Goal: Communication & Community: Answer question/provide support

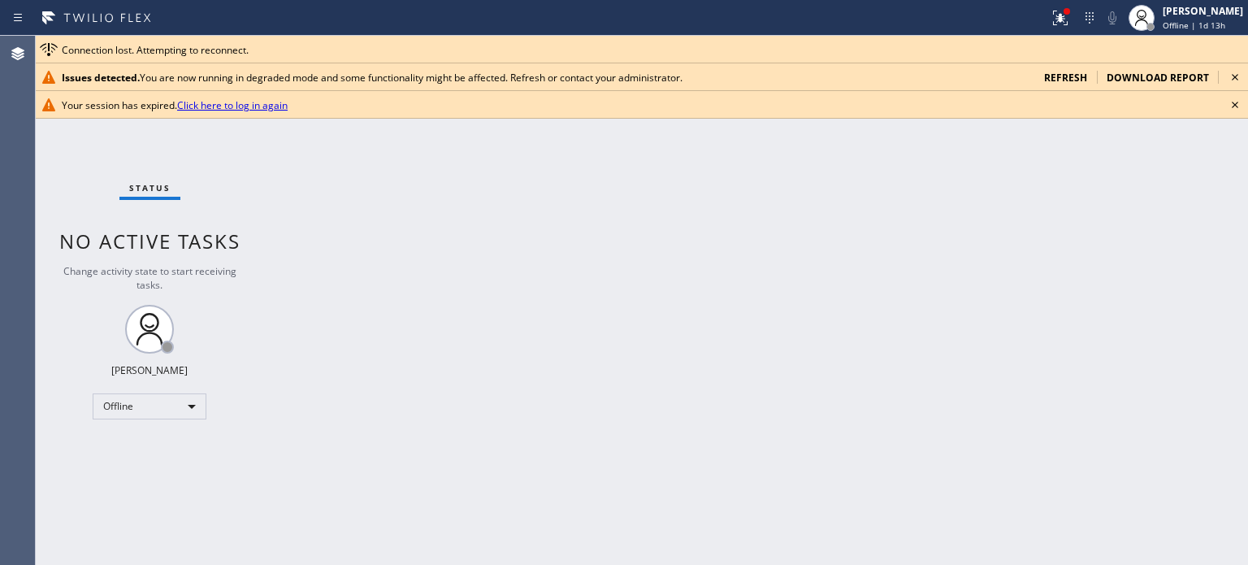
scroll to position [1643, 0]
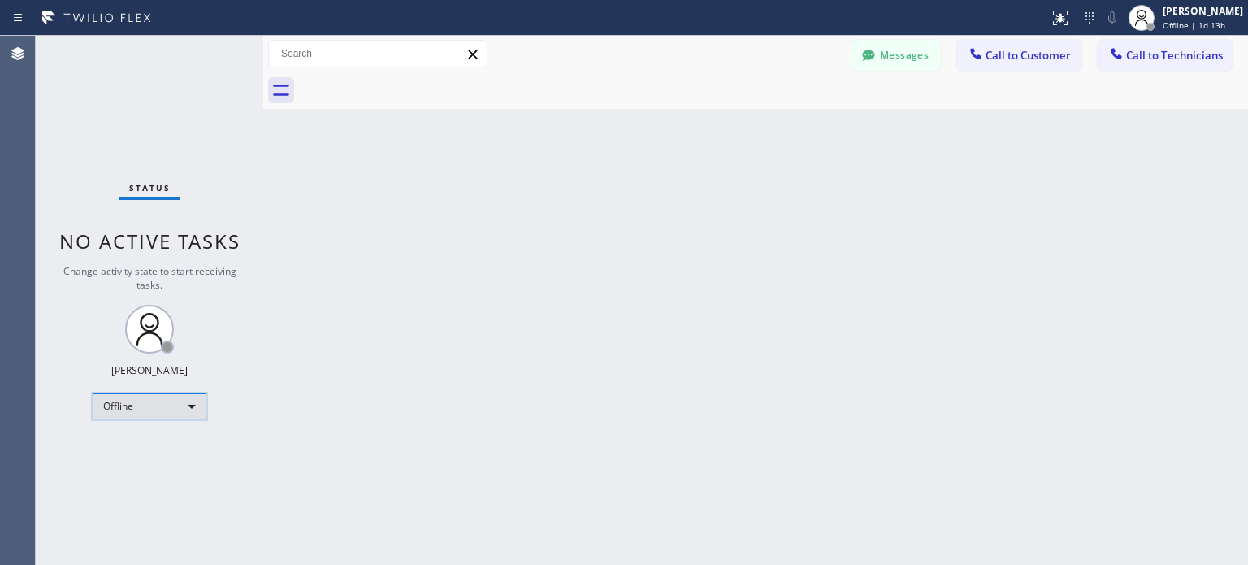
click at [123, 398] on div "Offline" at bounding box center [150, 406] width 114 height 26
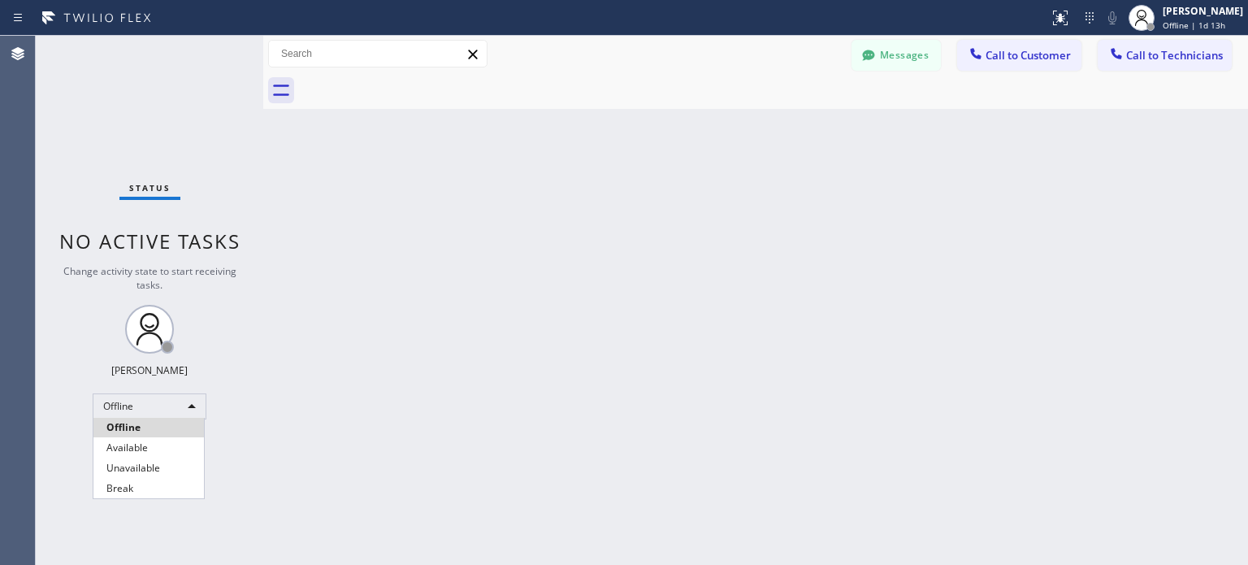
drag, startPoint x: 131, startPoint y: 447, endPoint x: 117, endPoint y: 429, distance: 22.6
click at [132, 447] on li "Available" at bounding box center [148, 447] width 110 height 19
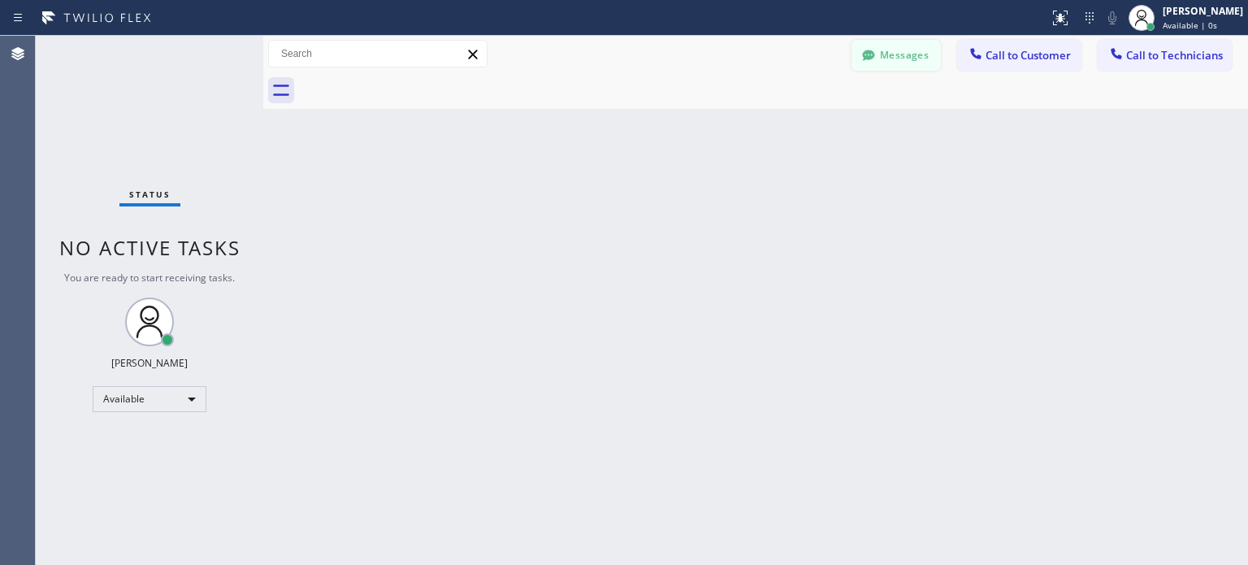
click at [921, 51] on button "Messages" at bounding box center [895, 55] width 89 height 31
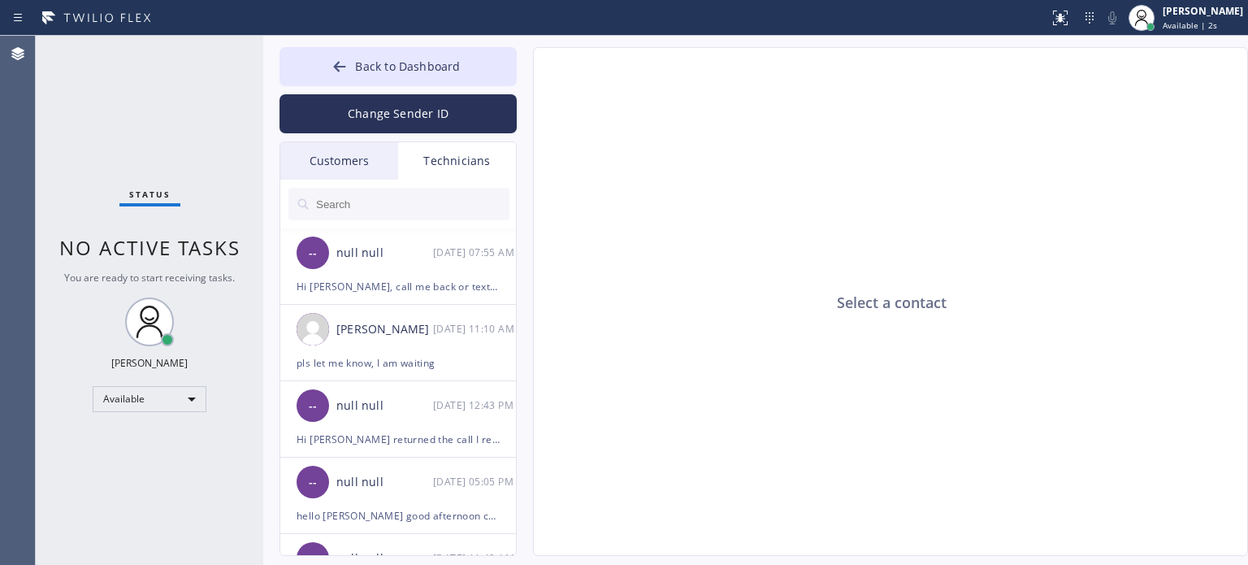
click at [361, 164] on div "Customers" at bounding box center [339, 160] width 118 height 37
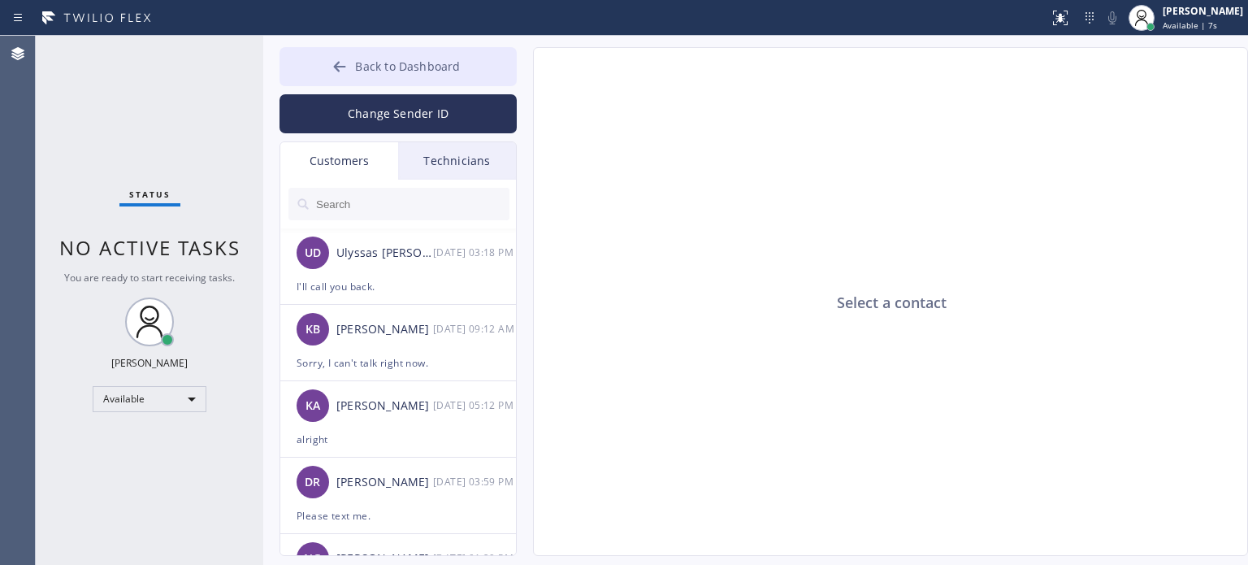
click at [314, 65] on button "Back to Dashboard" at bounding box center [397, 66] width 237 height 39
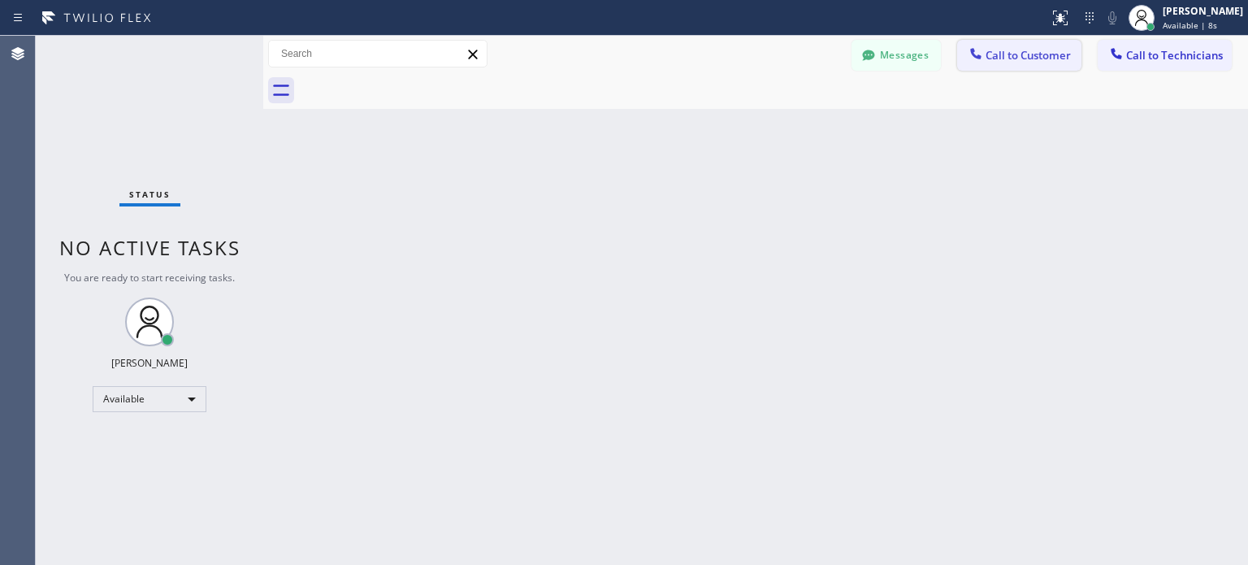
click at [1008, 54] on span "Call to Customer" at bounding box center [1027, 55] width 85 height 15
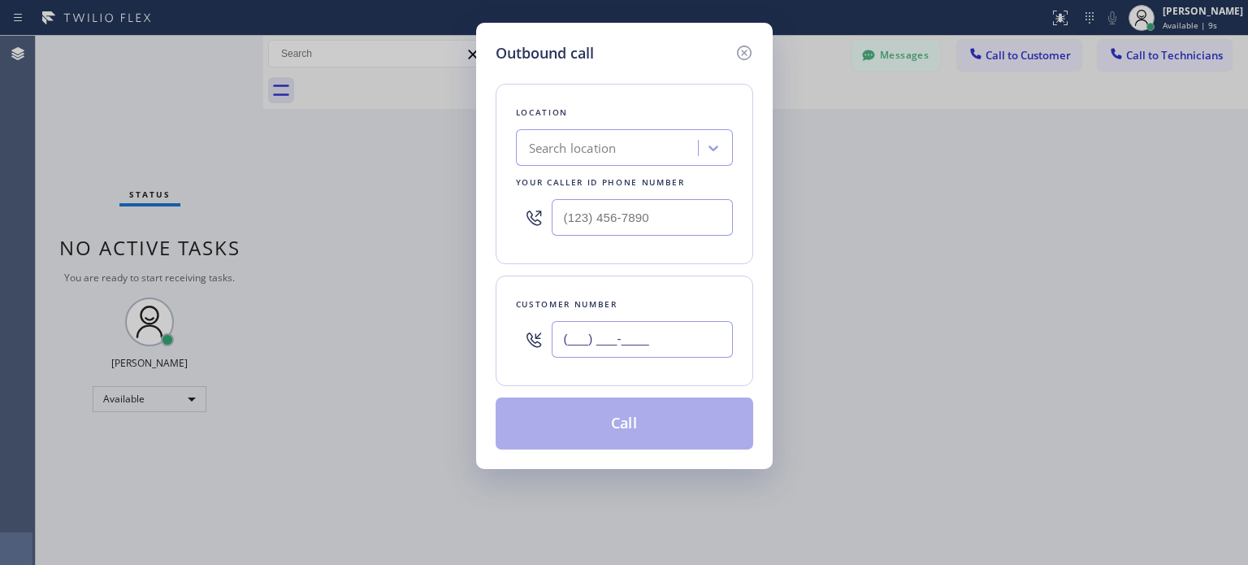
click at [571, 340] on input "(___) ___-____" at bounding box center [642, 339] width 181 height 37
paste input "310) 623-9013"
type input "(310) 623-9013"
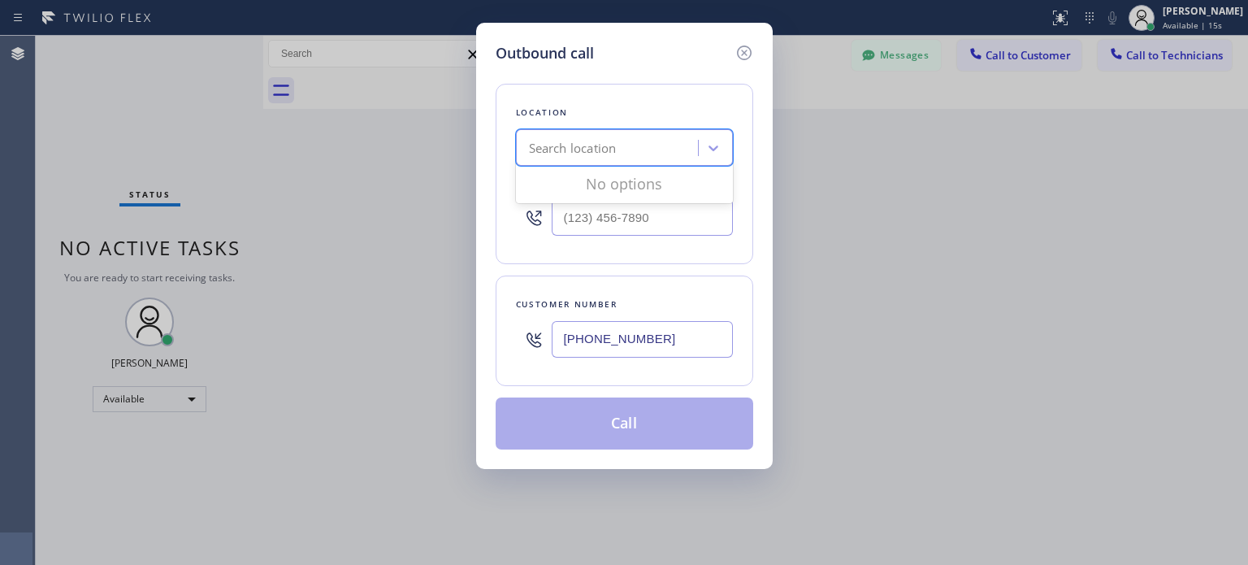
click at [561, 149] on div "Search location" at bounding box center [573, 148] width 88 height 19
paste input "Kraus HVAC Repair"
type input "Kraus HVAC Repair"
click at [673, 195] on div "Kraus HVAC Repair" at bounding box center [624, 181] width 217 height 29
type input "(929) 325-2750"
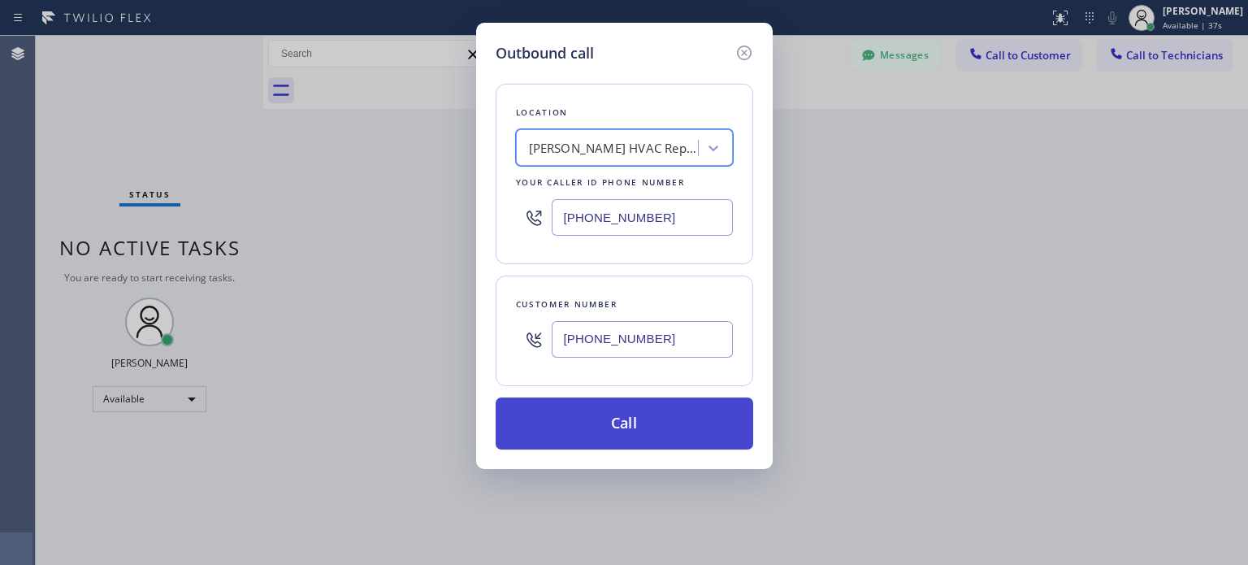
click at [565, 425] on button "Call" at bounding box center [625, 423] width 258 height 52
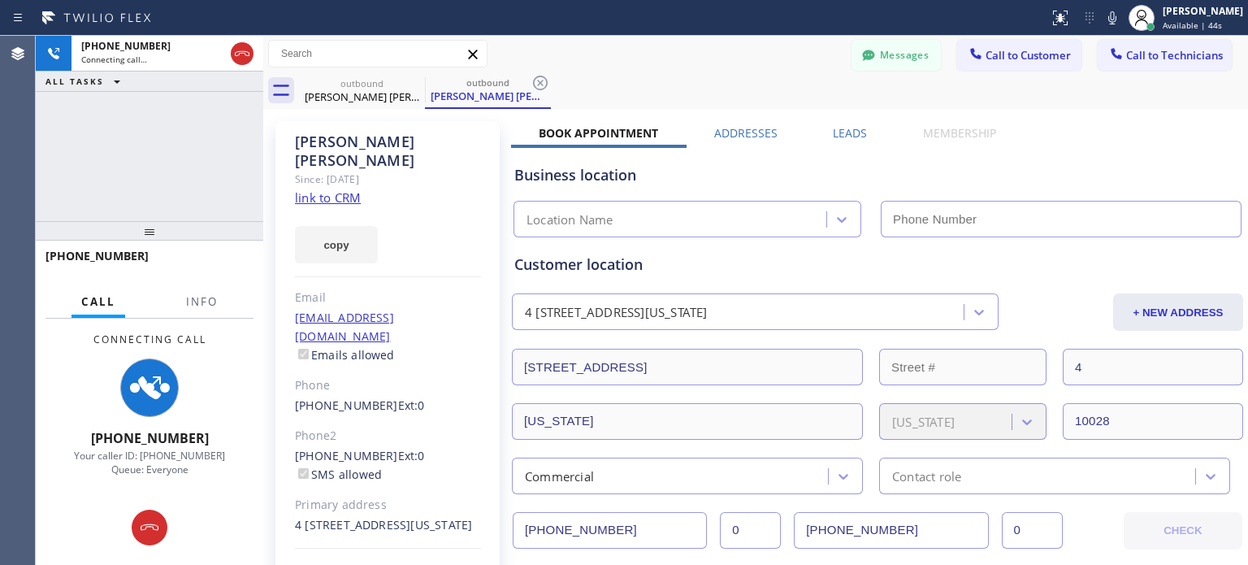
type input "(929) 325-2750"
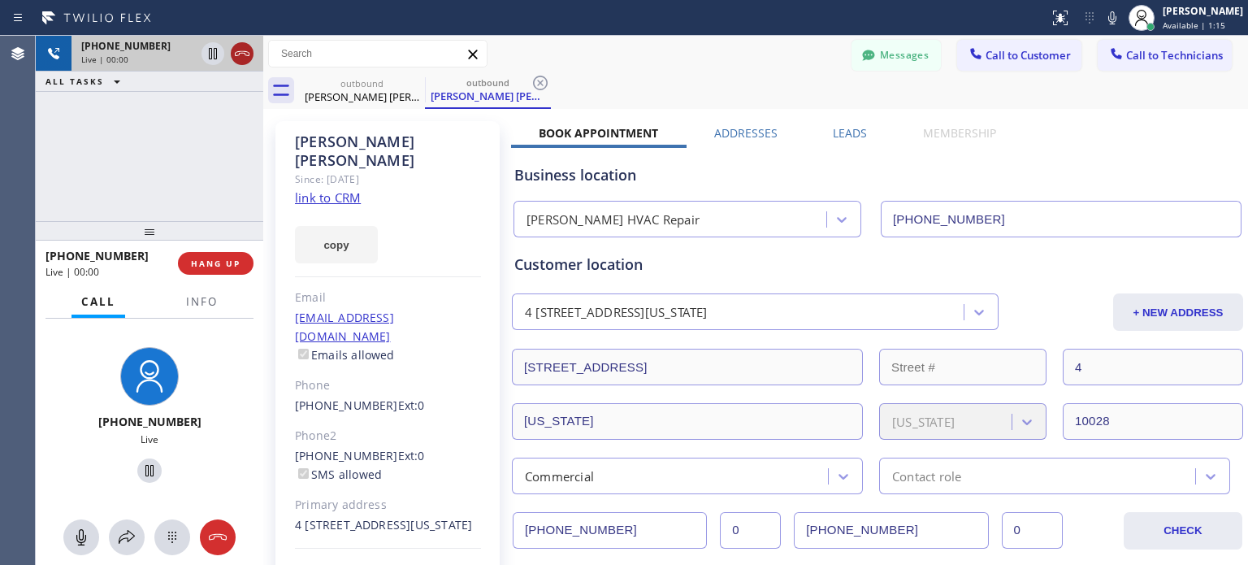
click at [250, 48] on icon at bounding box center [241, 53] width 19 height 19
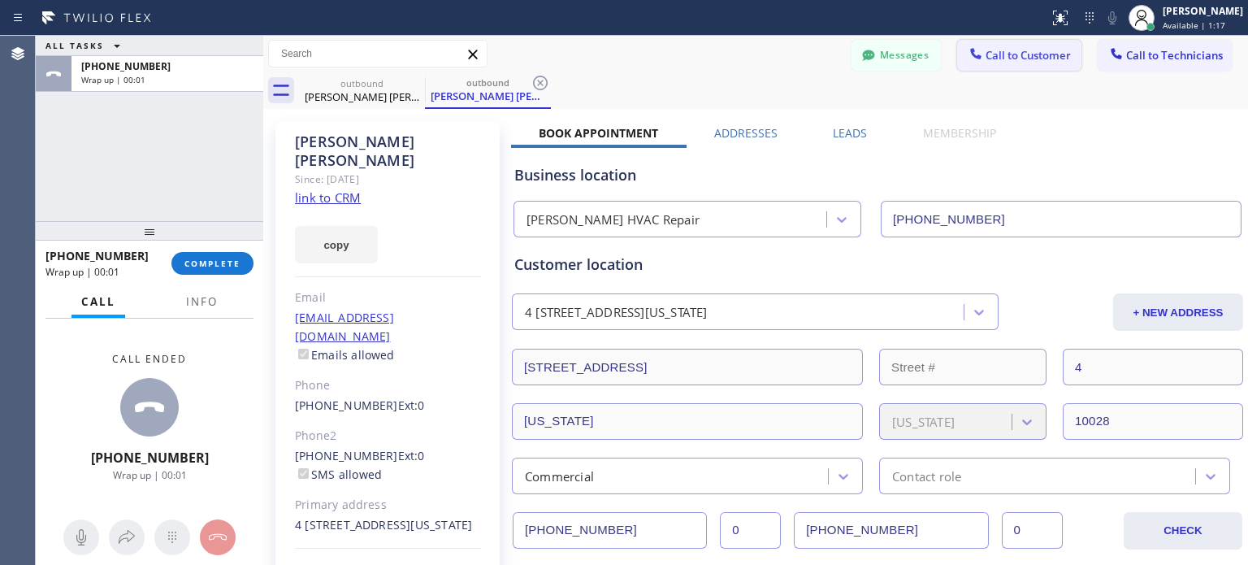
click at [1004, 52] on span "Call to Customer" at bounding box center [1027, 55] width 85 height 15
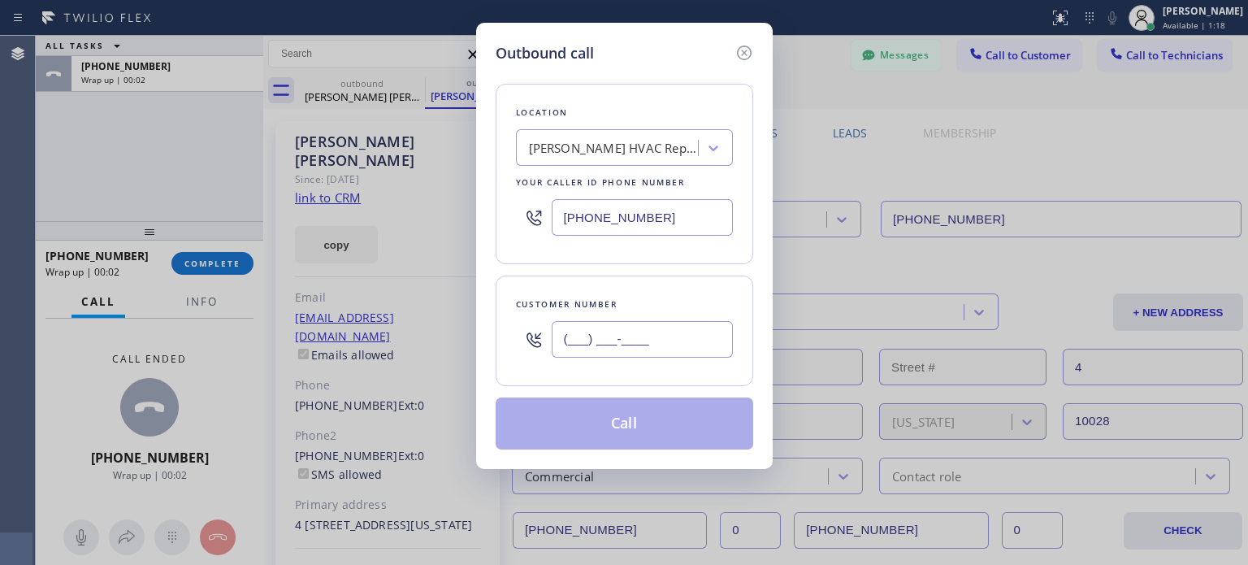
click at [581, 331] on input "(___) ___-____" at bounding box center [642, 339] width 181 height 37
paste input "646) 370-1977"
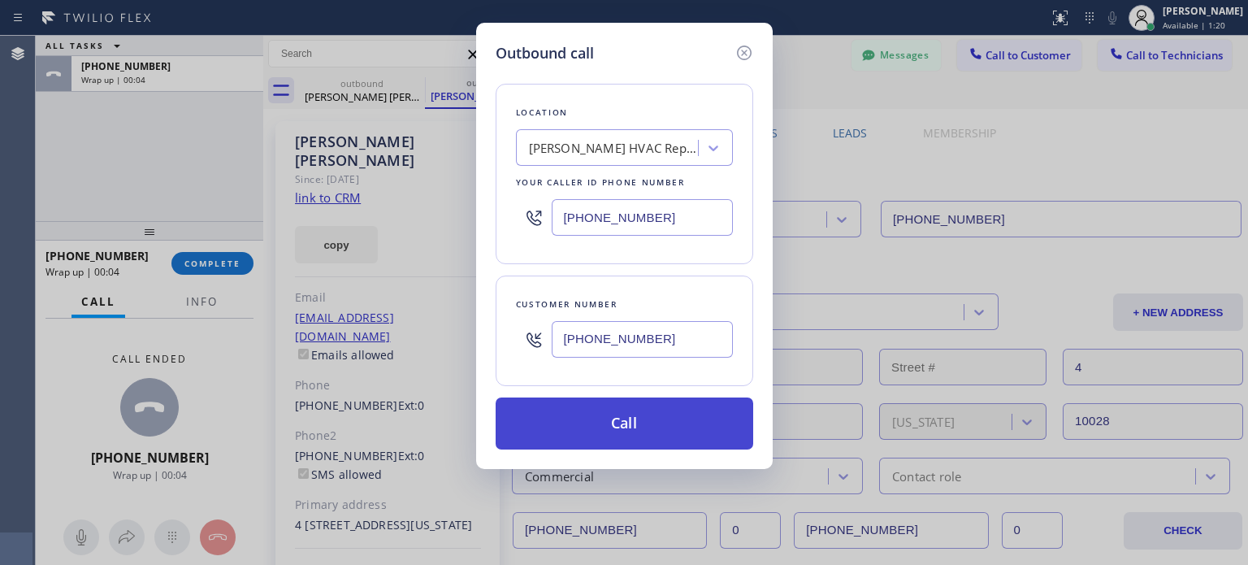
type input "(646) 370-1977"
click at [539, 414] on button "Call" at bounding box center [625, 423] width 258 height 52
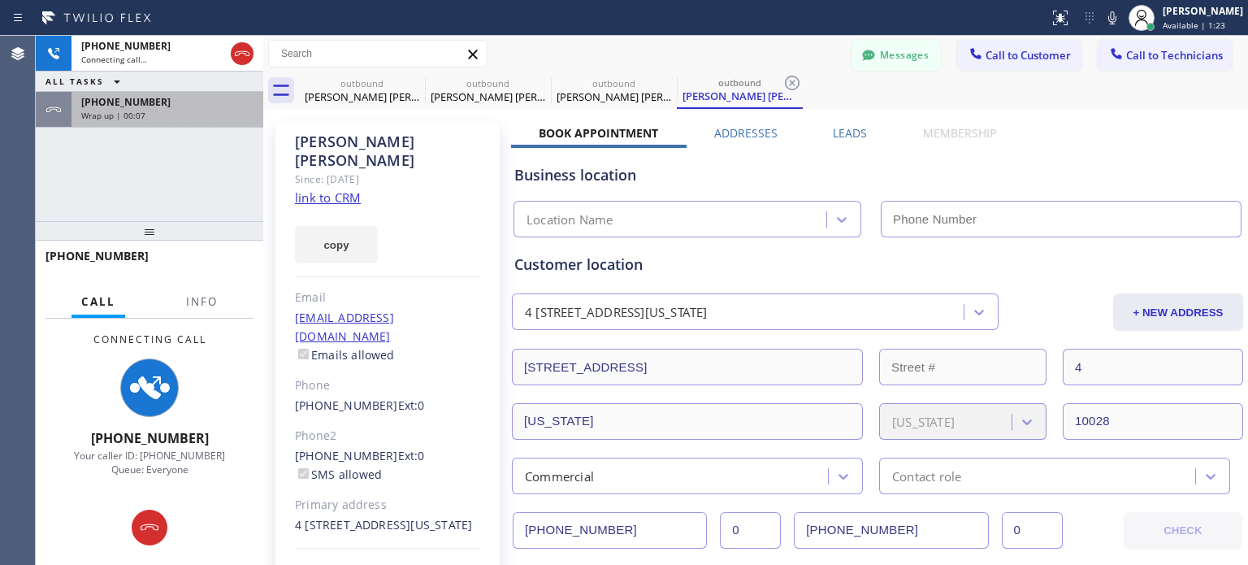
click at [127, 103] on span "+13106239013" at bounding box center [125, 102] width 89 height 14
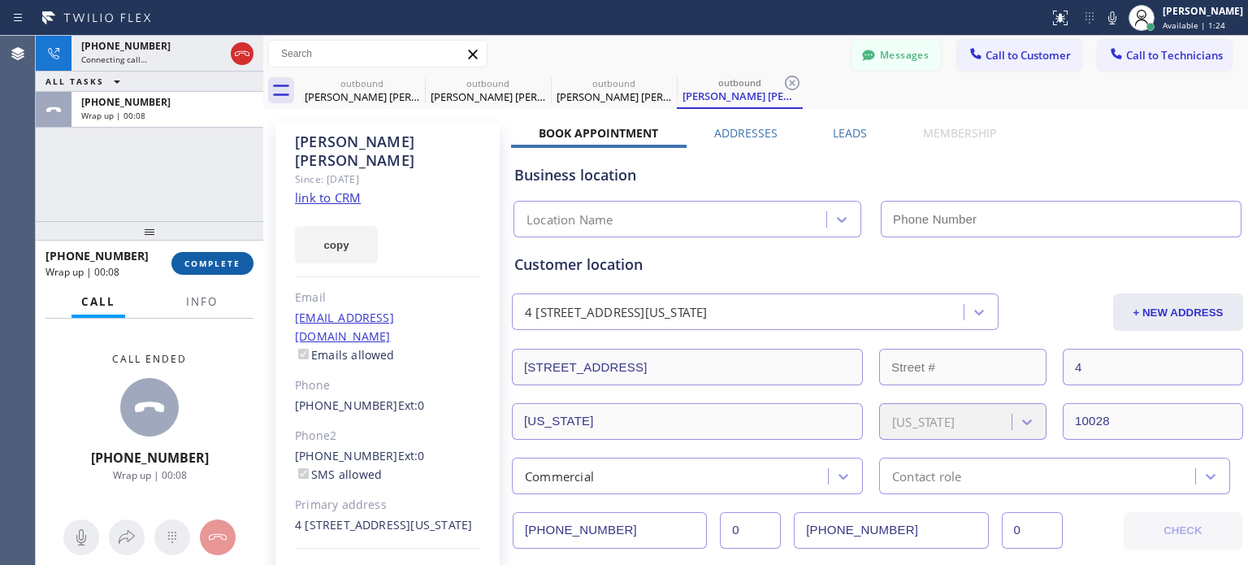
click at [200, 266] on span "COMPLETE" at bounding box center [212, 263] width 56 height 11
type input "(929) 325-2750"
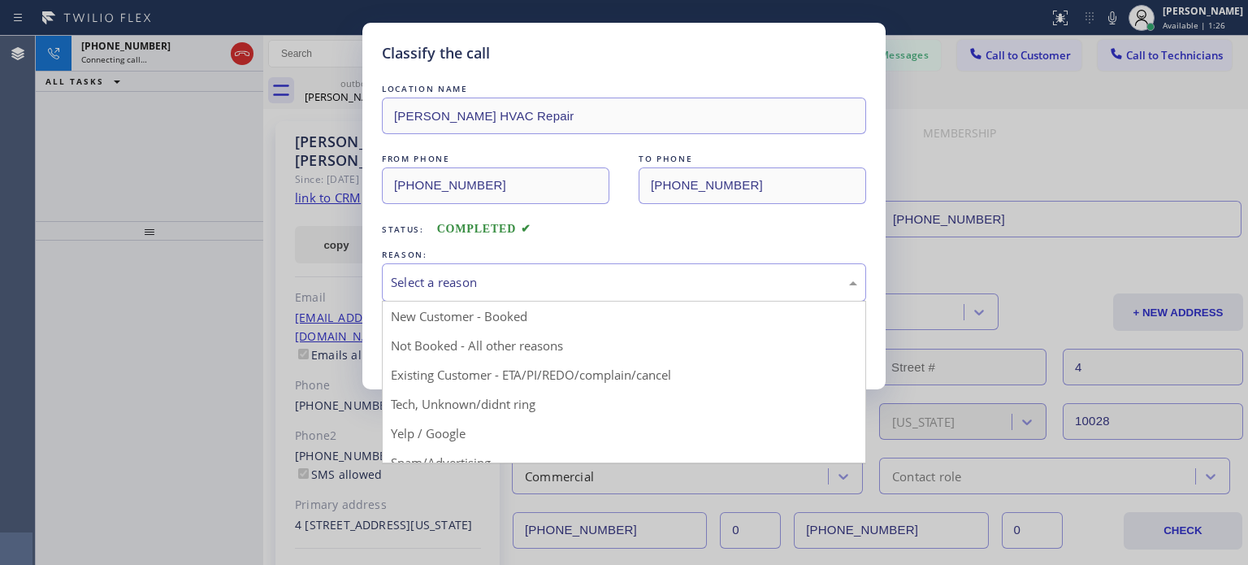
click at [484, 287] on div "Select a reason" at bounding box center [624, 282] width 466 height 19
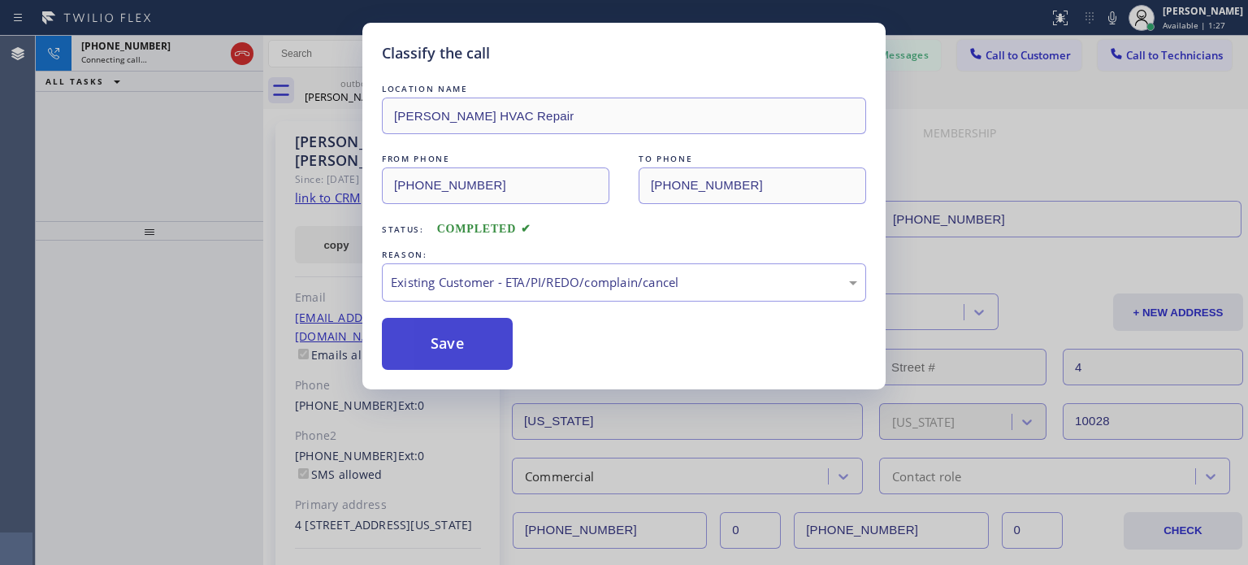
click at [465, 332] on button "Save" at bounding box center [447, 344] width 131 height 52
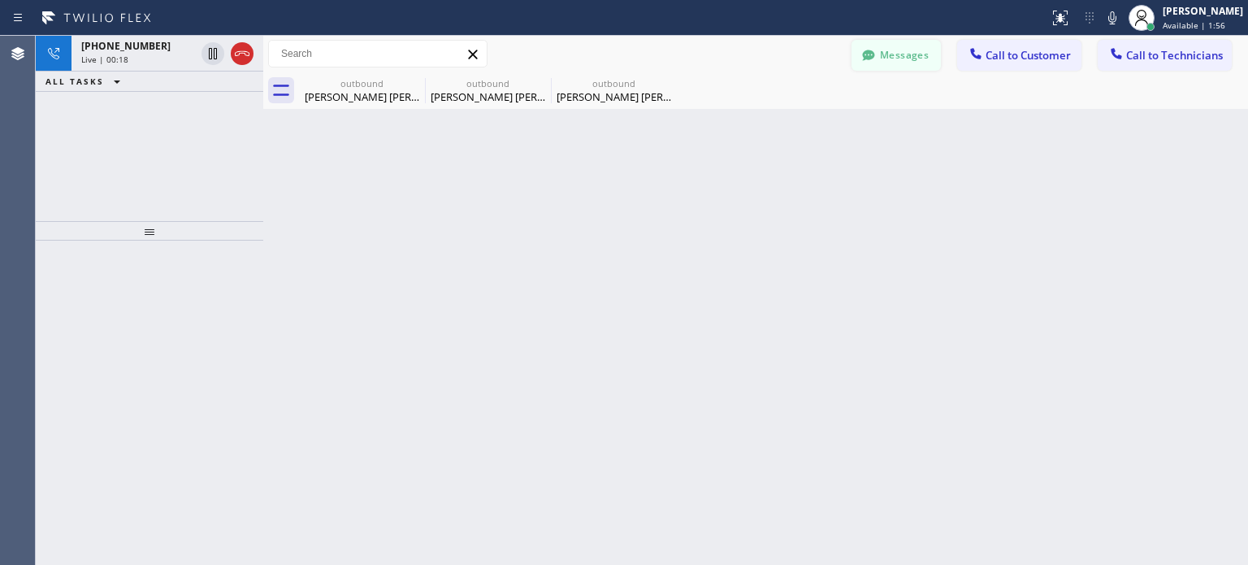
click at [916, 48] on button "Messages" at bounding box center [895, 55] width 89 height 31
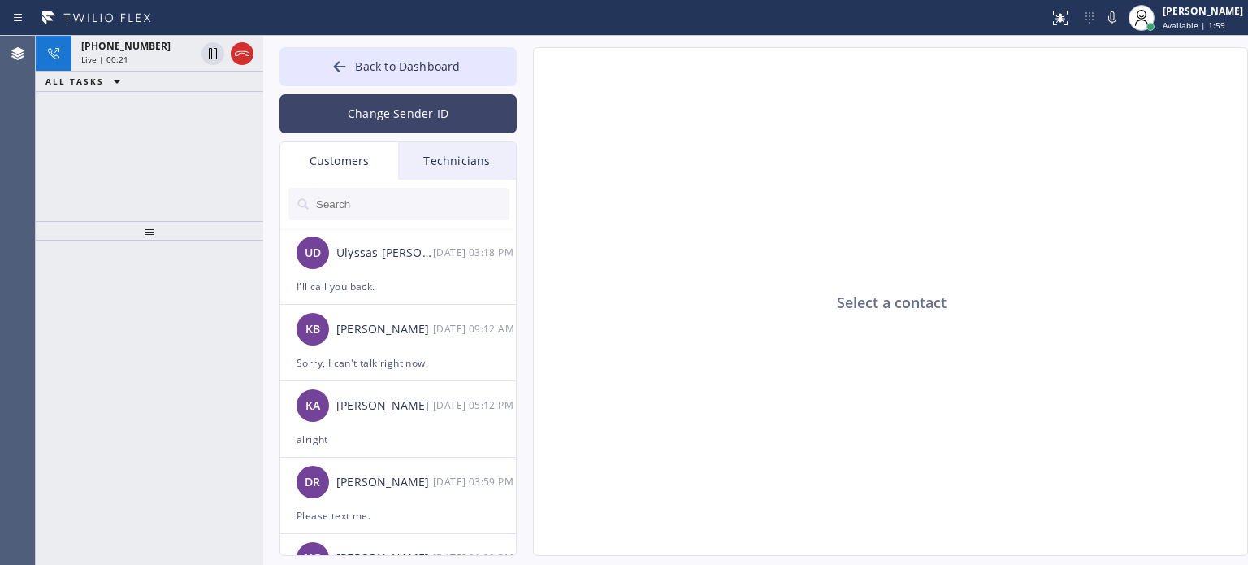
click at [377, 119] on button "Change Sender ID" at bounding box center [397, 113] width 237 height 39
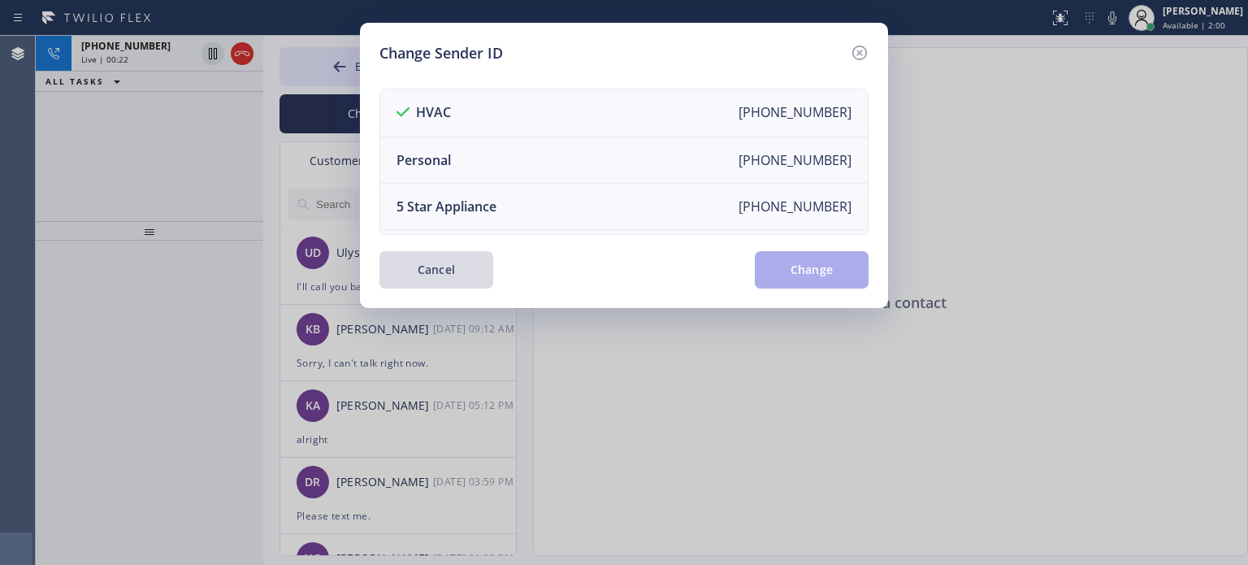
click at [433, 266] on button "Cancel" at bounding box center [436, 269] width 114 height 37
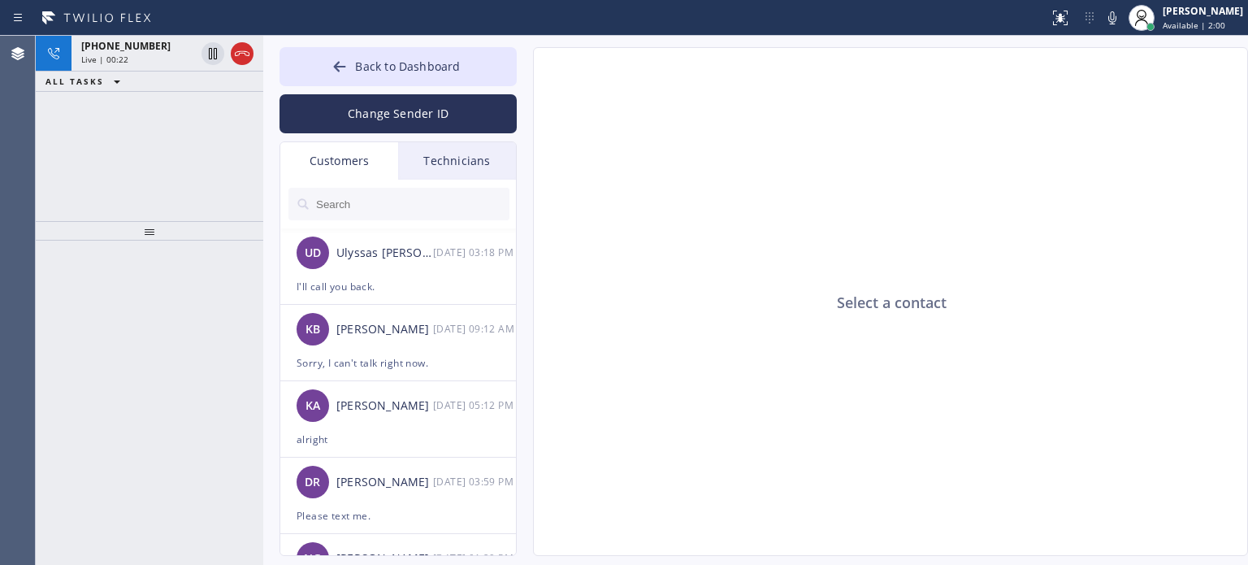
click at [367, 210] on input "text" at bounding box center [411, 204] width 195 height 32
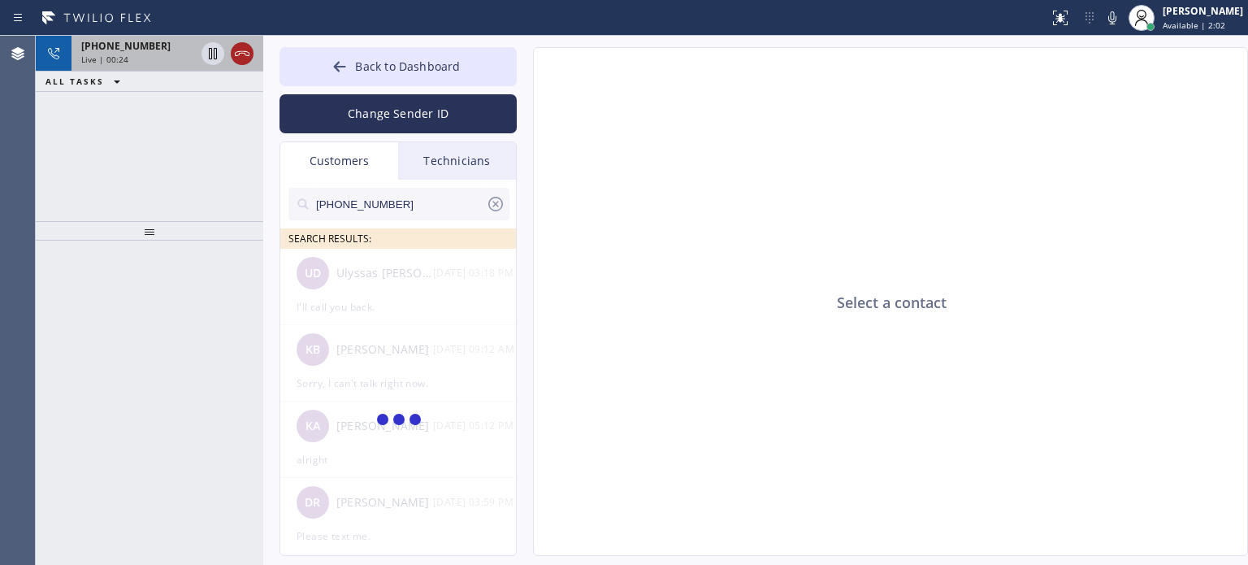
click at [238, 48] on icon at bounding box center [241, 53] width 19 height 19
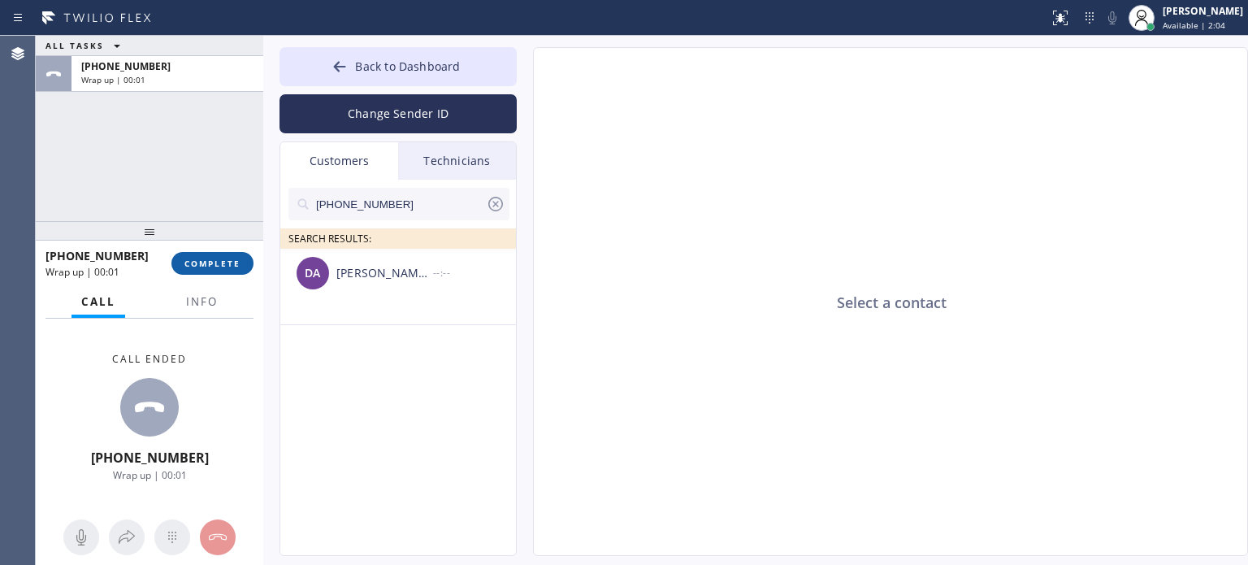
click at [219, 253] on button "COMPLETE" at bounding box center [212, 263] width 82 height 23
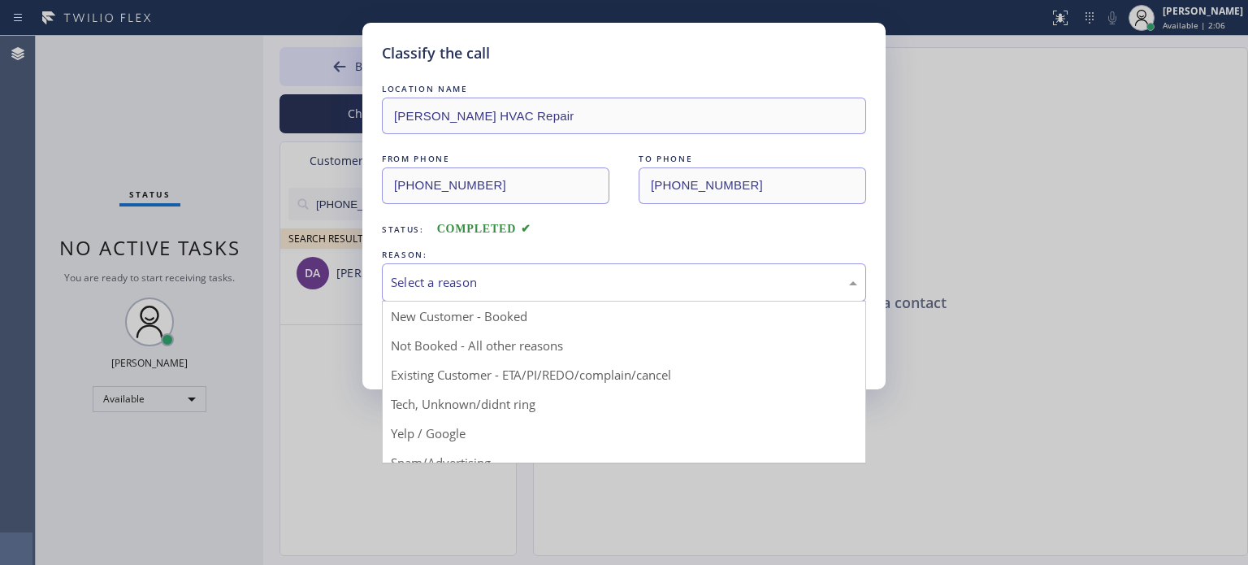
click at [531, 281] on div "Select a reason" at bounding box center [624, 282] width 466 height 19
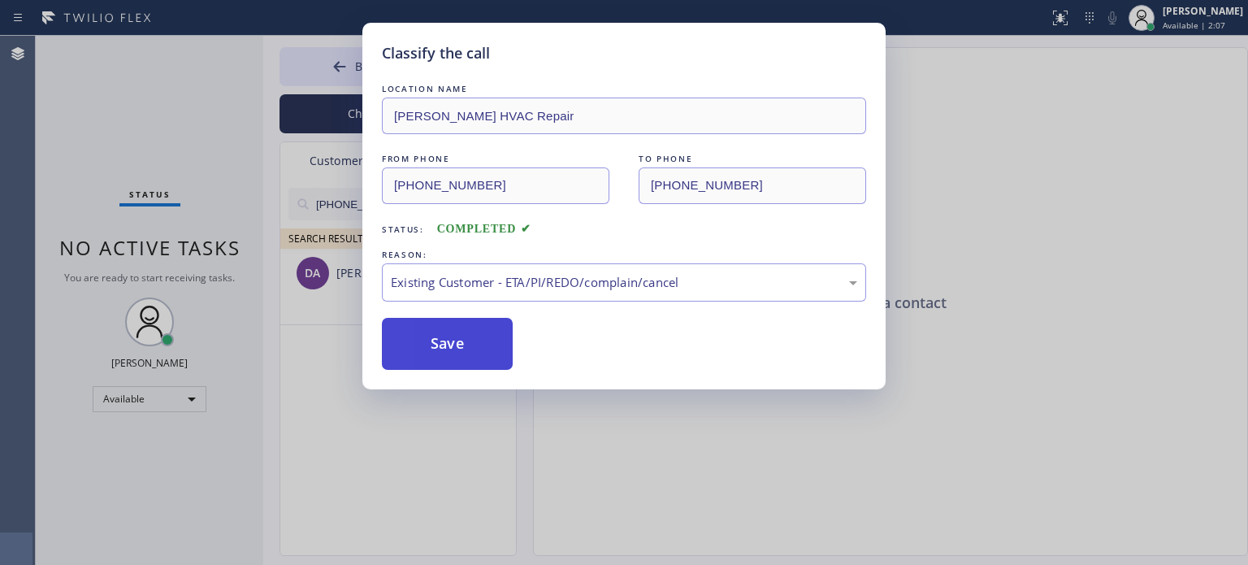
click at [442, 336] on button "Save" at bounding box center [447, 344] width 131 height 52
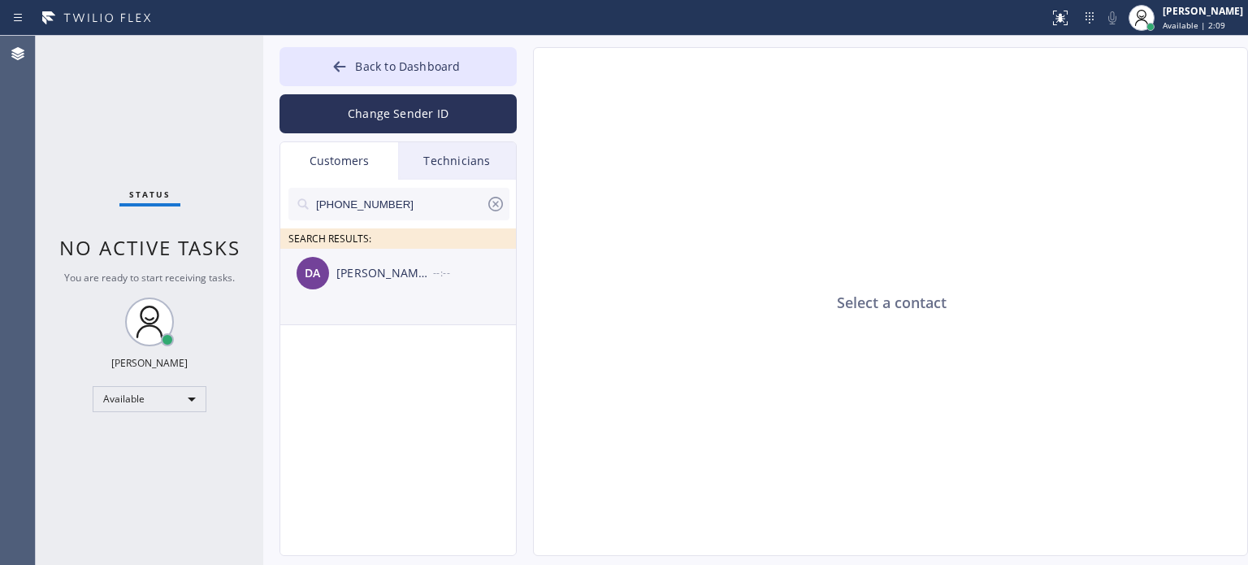
click at [353, 293] on div "DA Drake Aguon --:--" at bounding box center [398, 273] width 237 height 49
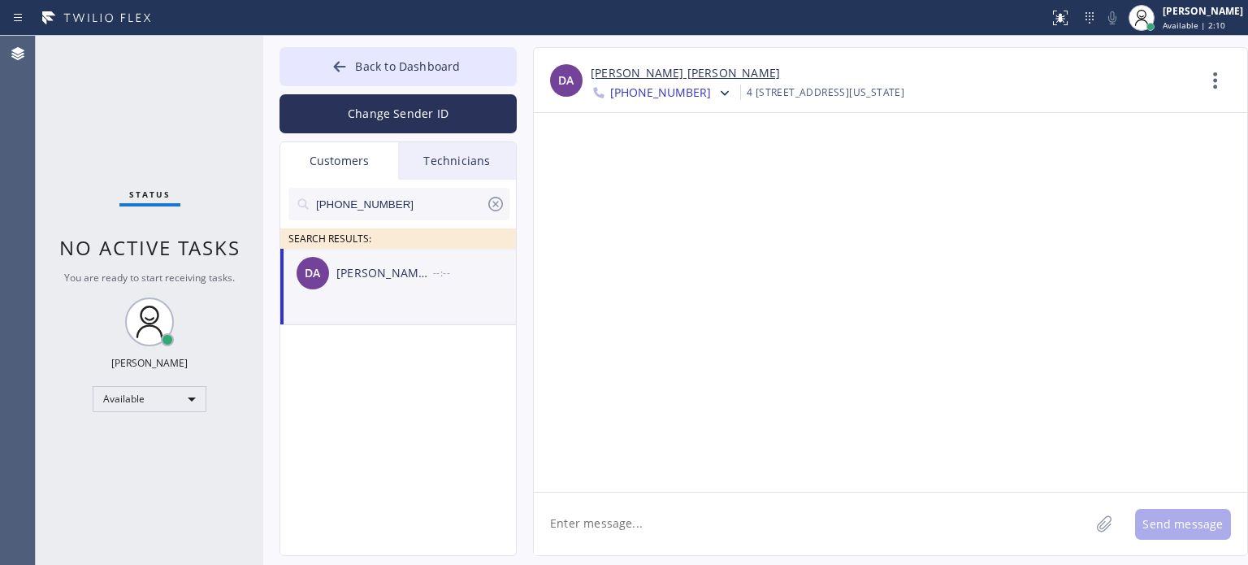
click at [631, 535] on textarea at bounding box center [812, 523] width 556 height 63
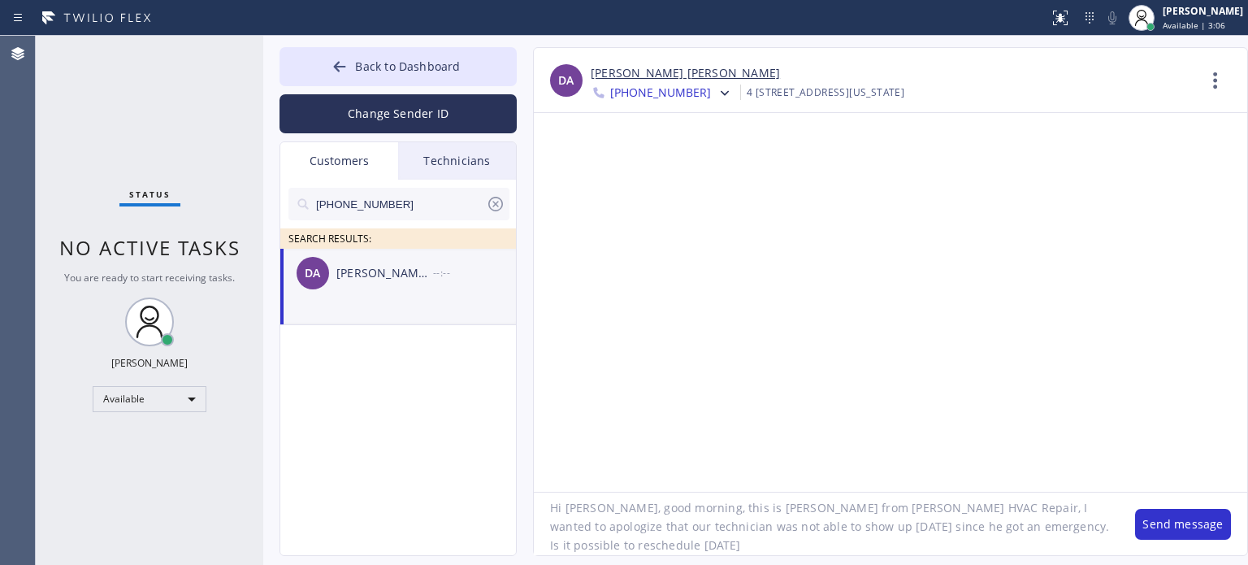
scroll to position [15, 0]
type textarea "Hi Drake, good morning, this is Kate from Kraus HVAC Repair, I wanted to apolog…"
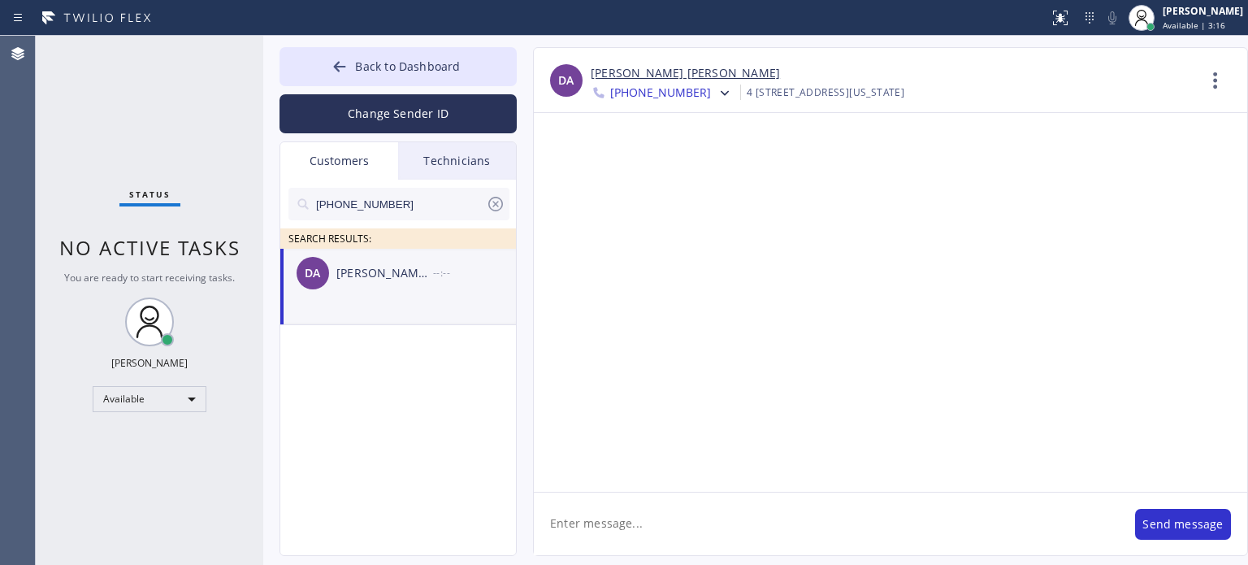
scroll to position [0, 0]
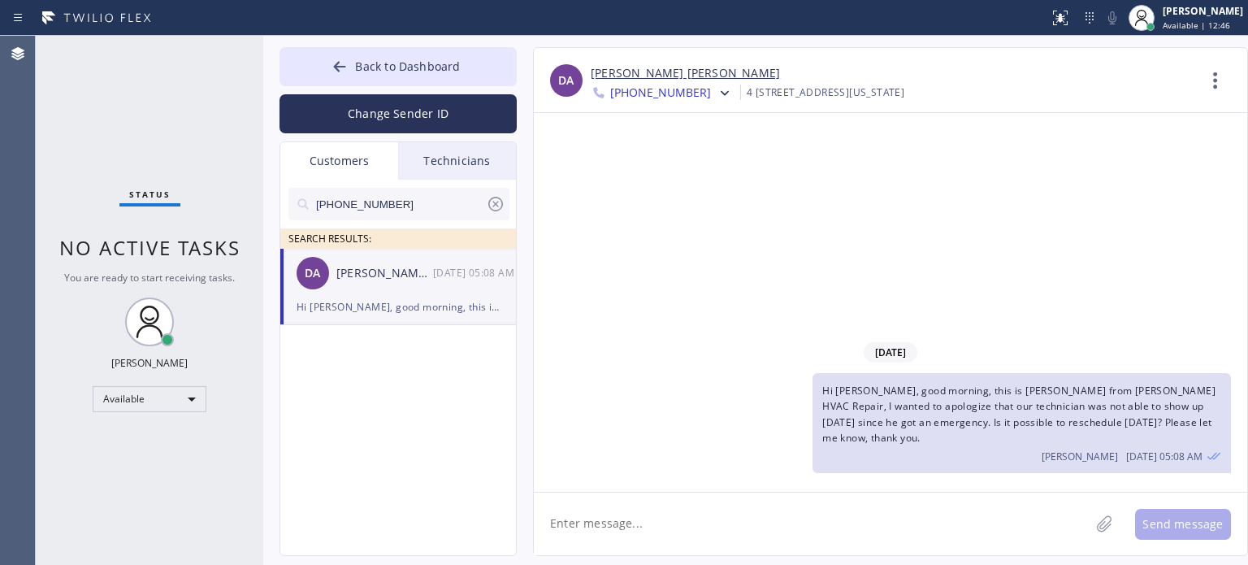
drag, startPoint x: 991, startPoint y: 214, endPoint x: 855, endPoint y: 238, distance: 138.6
click at [991, 214] on div "10/09/2025 Hi Drake, good morning, this is Kate from Kraus HVAC Repair, I wante…" at bounding box center [890, 302] width 713 height 379
click at [366, 203] on input "(310) 623-9013" at bounding box center [399, 204] width 171 height 32
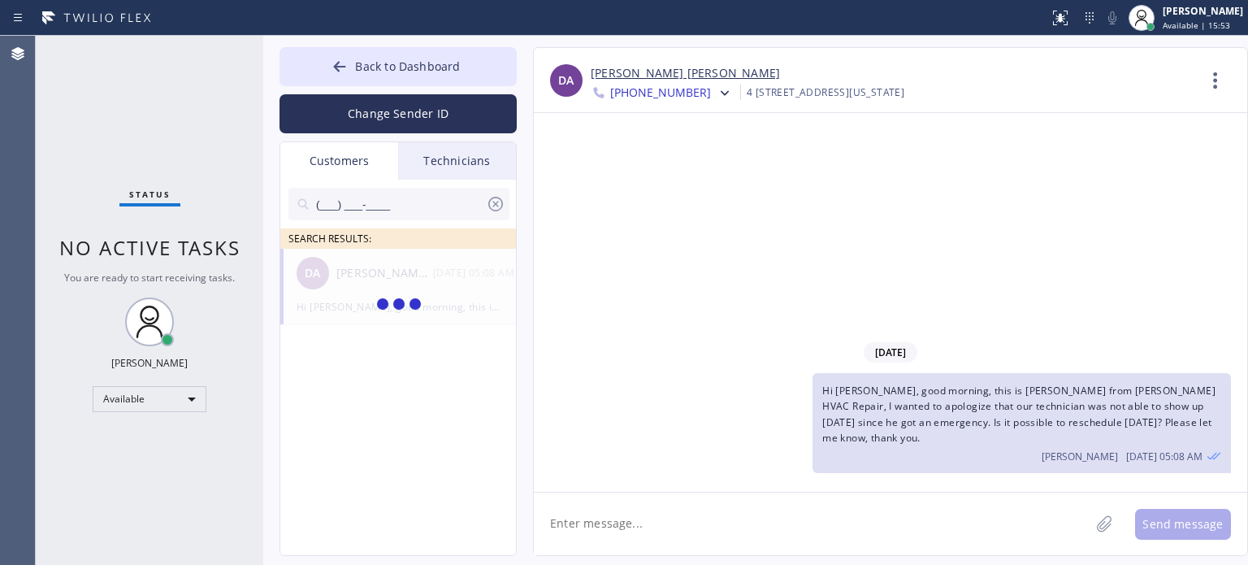
click at [325, 200] on input "(___) ___-____" at bounding box center [399, 204] width 171 height 32
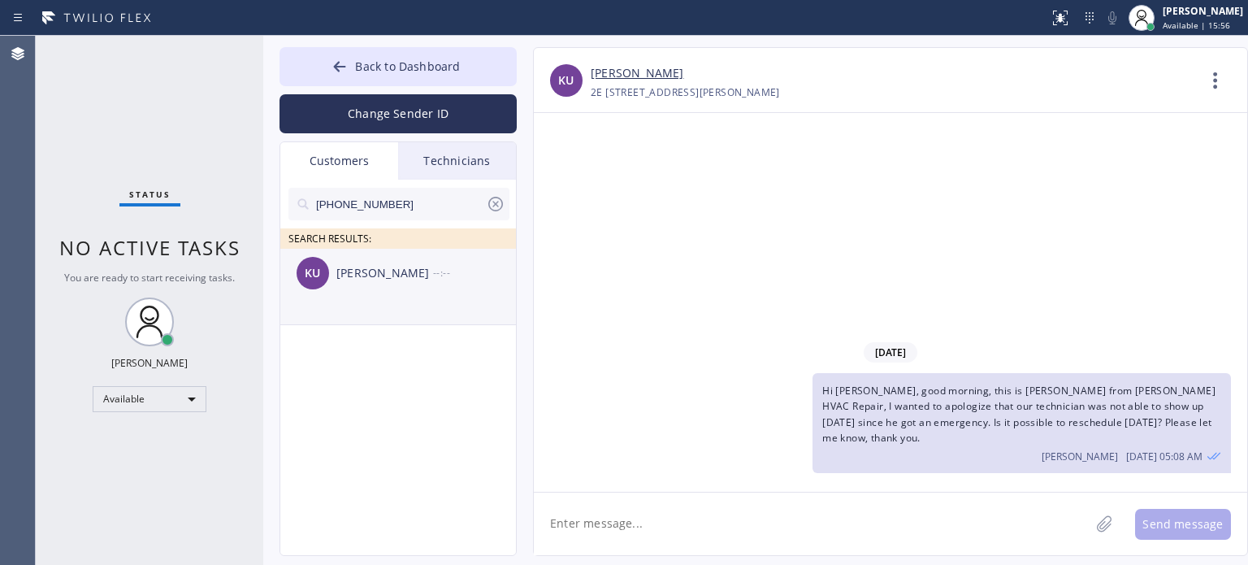
click at [357, 288] on div "KU Kevin Urban --:--" at bounding box center [398, 273] width 237 height 49
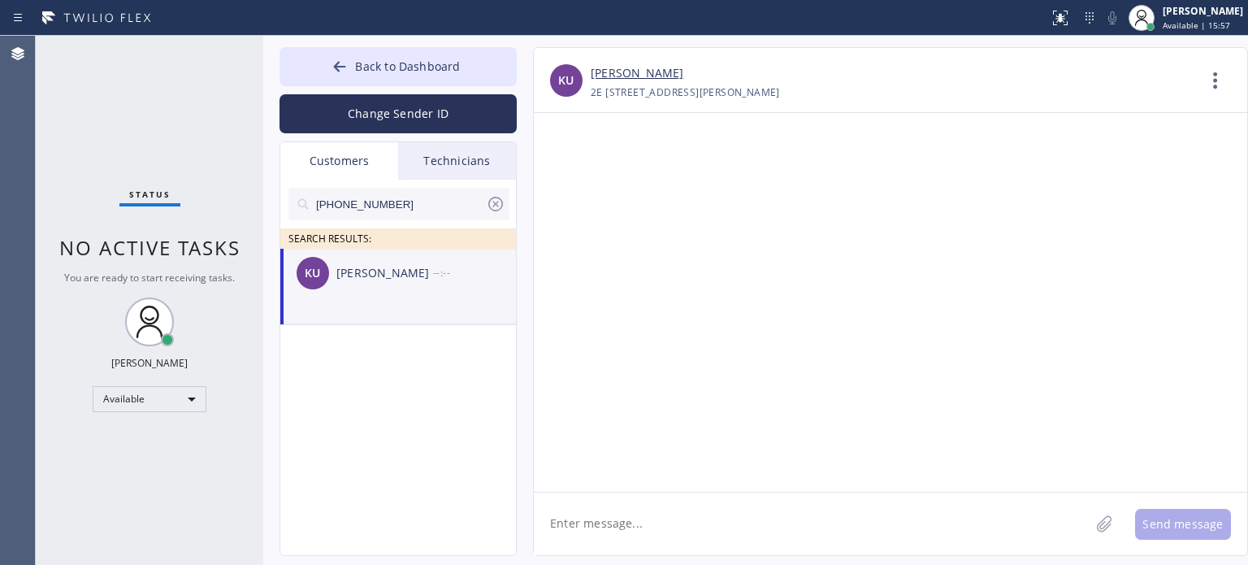
click at [593, 531] on textarea at bounding box center [812, 523] width 556 height 63
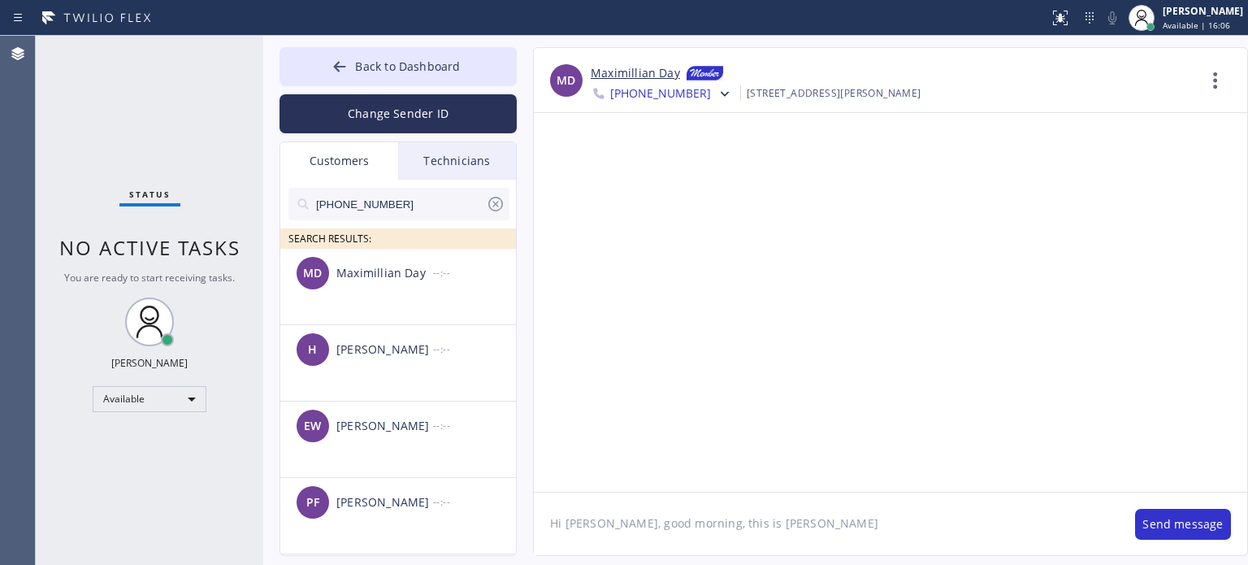
click at [392, 199] on input "(248) 217-9406" at bounding box center [399, 204] width 171 height 32
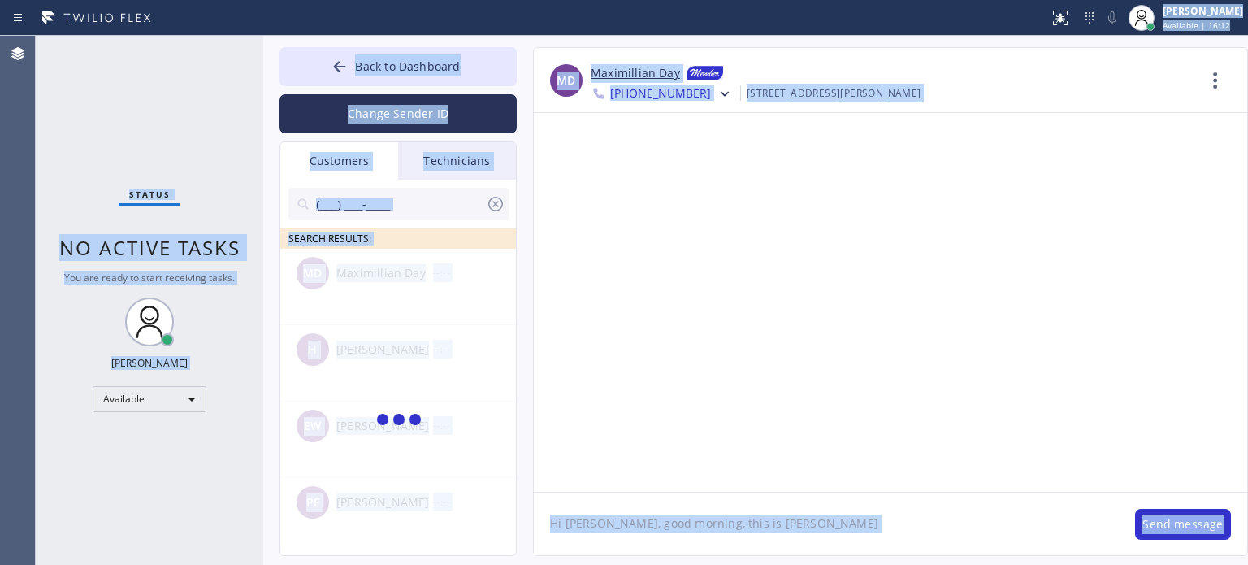
click at [318, 210] on input "(___) ___-____" at bounding box center [399, 204] width 171 height 32
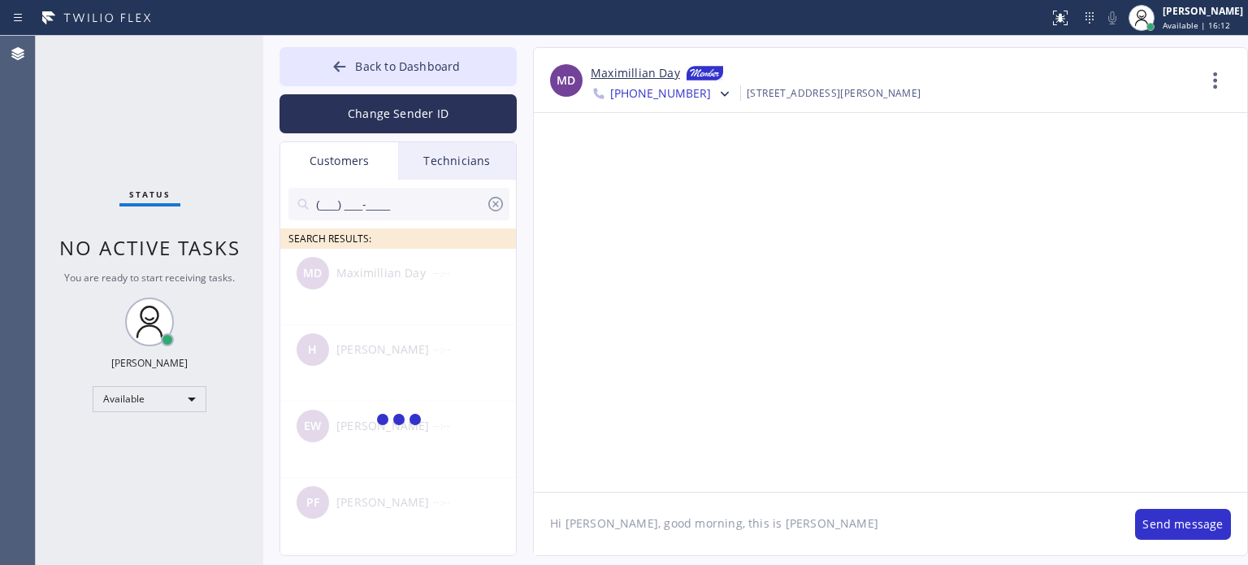
click at [318, 210] on input "(___) ___-____" at bounding box center [399, 204] width 171 height 32
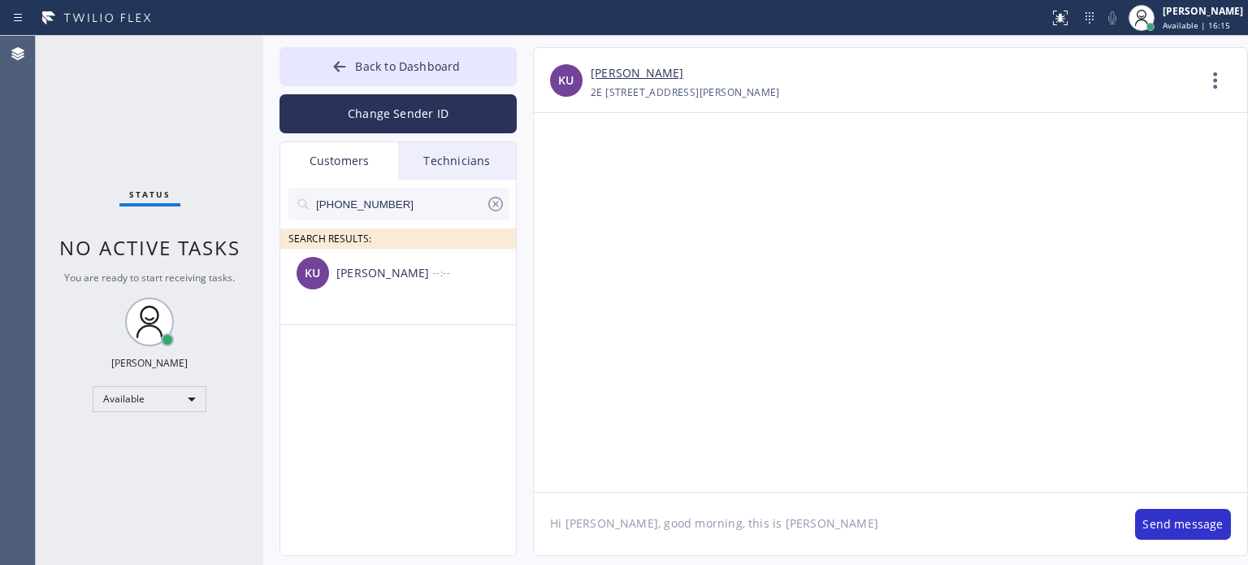
click at [362, 305] on li "KU Kevin Urban --:--" at bounding box center [398, 287] width 237 height 76
click at [776, 534] on textarea "Hi Kevin, good morning, this is Kate" at bounding box center [826, 523] width 585 height 63
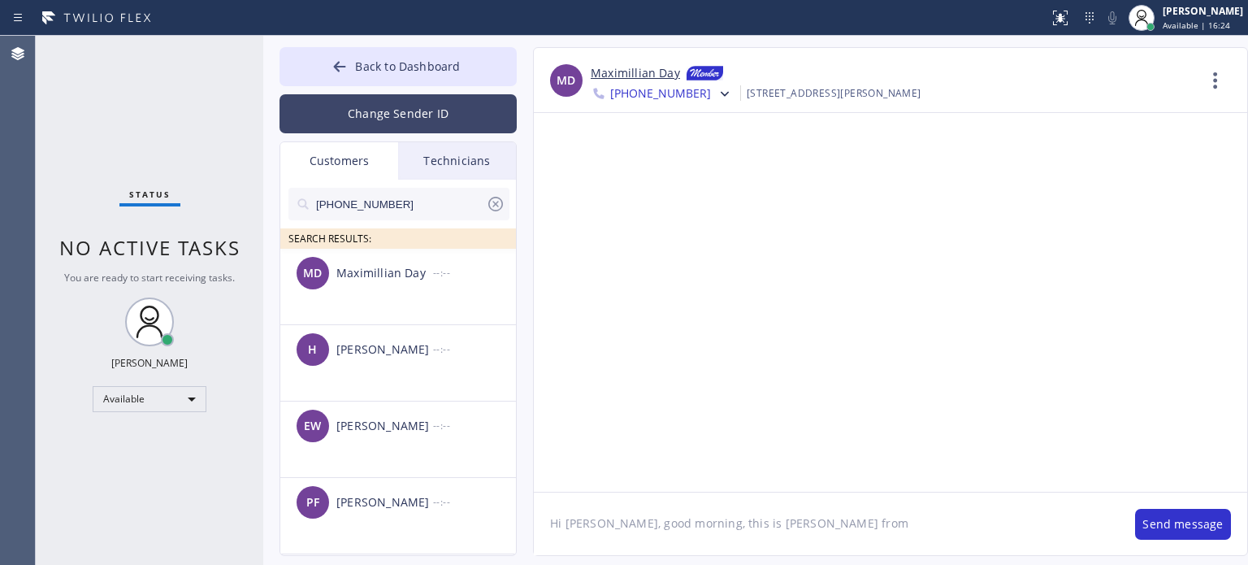
paste textarea "Bloom Air Conditioning Sheepshead Bay"
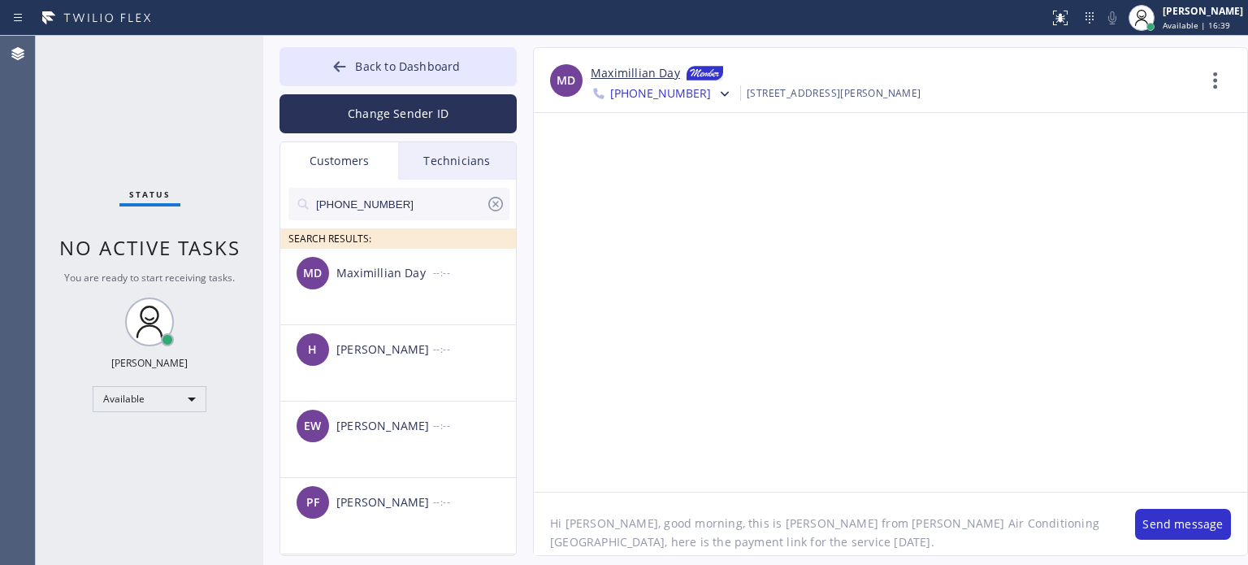
paste textarea "Bloom Air Conditioning Sheepshead Bay"
paste textarea "https://swipesimple.com/links/lnk_a29289b928bea82c350dda3b5a758c1b"
type textarea "Hi Kevin, good morning, this is Kate from Bloom Air Conditioning Sheepshead Bay…"
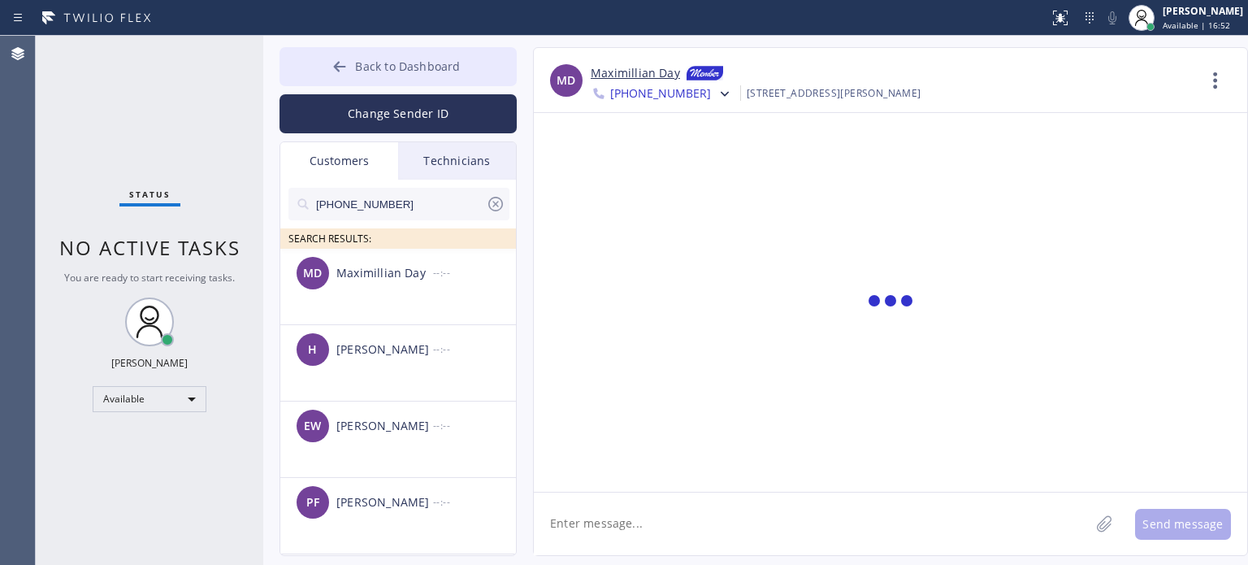
click at [484, 58] on button "Back to Dashboard" at bounding box center [397, 66] width 237 height 39
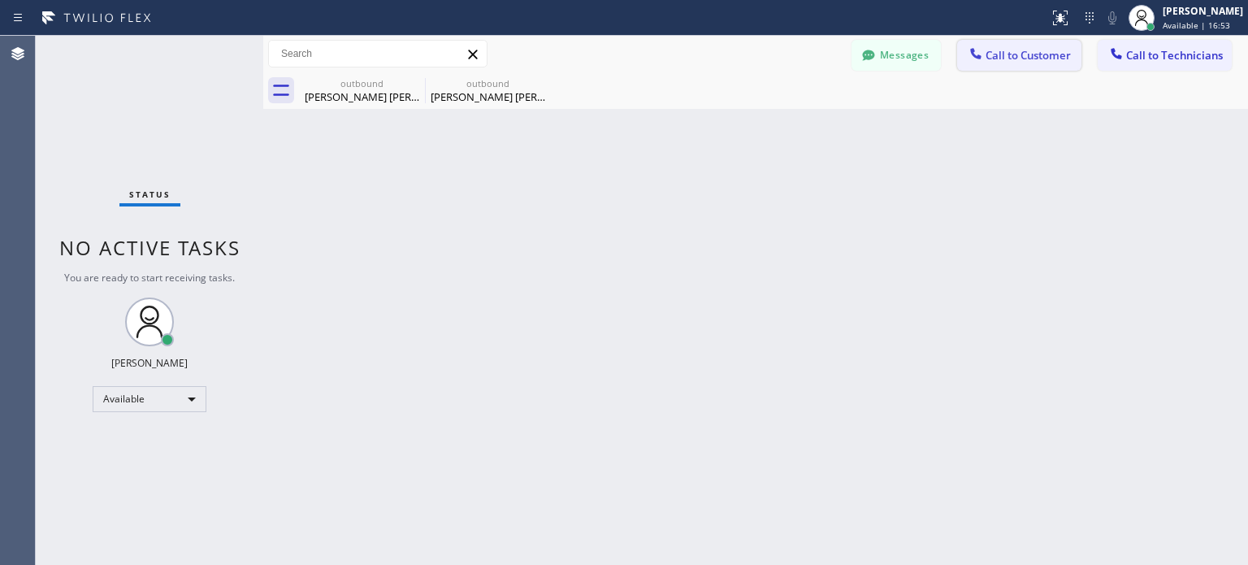
click at [1007, 54] on span "Call to Customer" at bounding box center [1027, 55] width 85 height 15
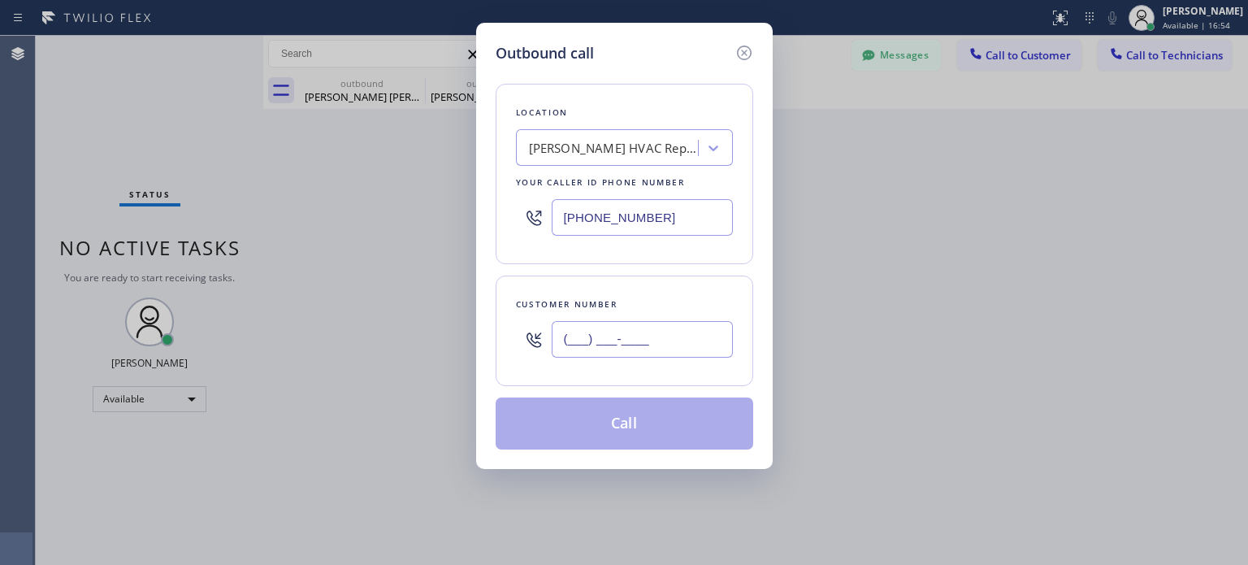
drag, startPoint x: 700, startPoint y: 347, endPoint x: 504, endPoint y: 158, distance: 272.4
click at [700, 347] on input "(___) ___-____" at bounding box center [642, 339] width 181 height 37
paste input "248) 217-9406"
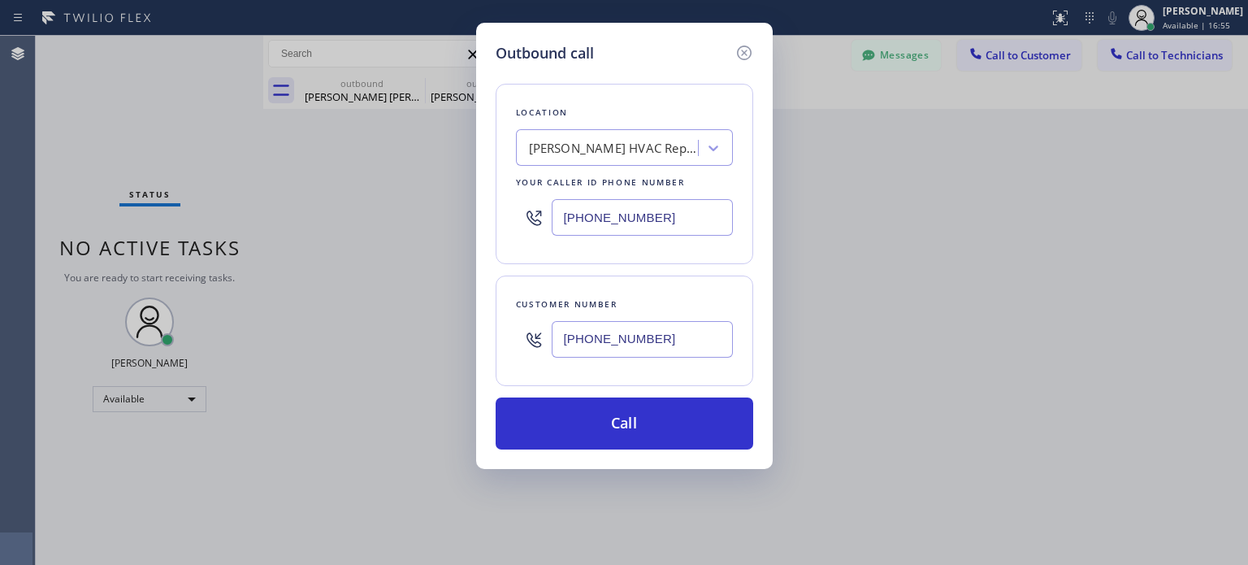
type input "(248) 217-9406"
click at [618, 217] on input "(929) 325-2750" at bounding box center [642, 217] width 181 height 37
click at [604, 220] on input "(929) 325-2750" at bounding box center [642, 217] width 181 height 37
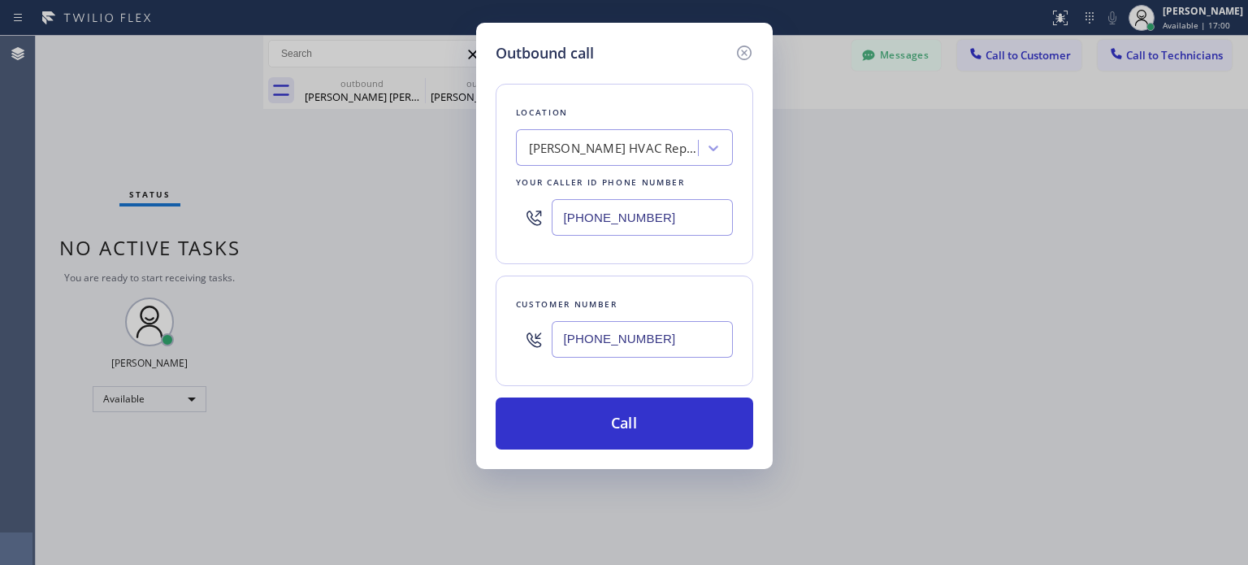
click at [604, 220] on input "(929) 325-2750" at bounding box center [642, 217] width 181 height 37
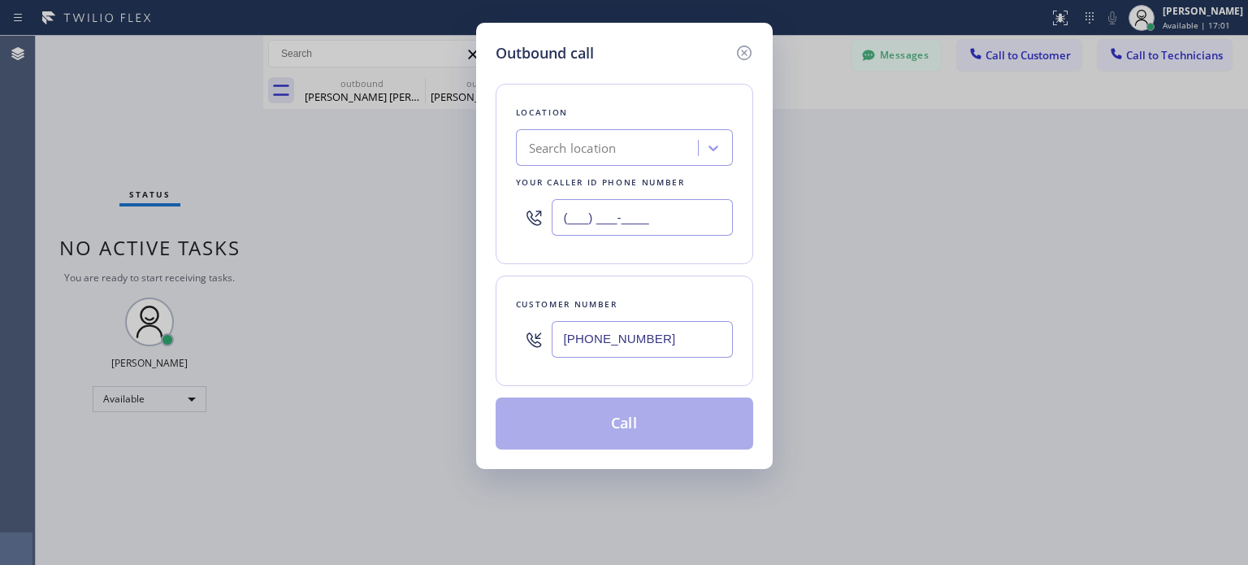
type input "(___) ___-____"
click at [582, 158] on div "Search location" at bounding box center [609, 148] width 177 height 28
paste input "Bloom Air Conditioning Sheepshead Bay"
type input "Bloom Air Conditioning Sheepshead Bay"
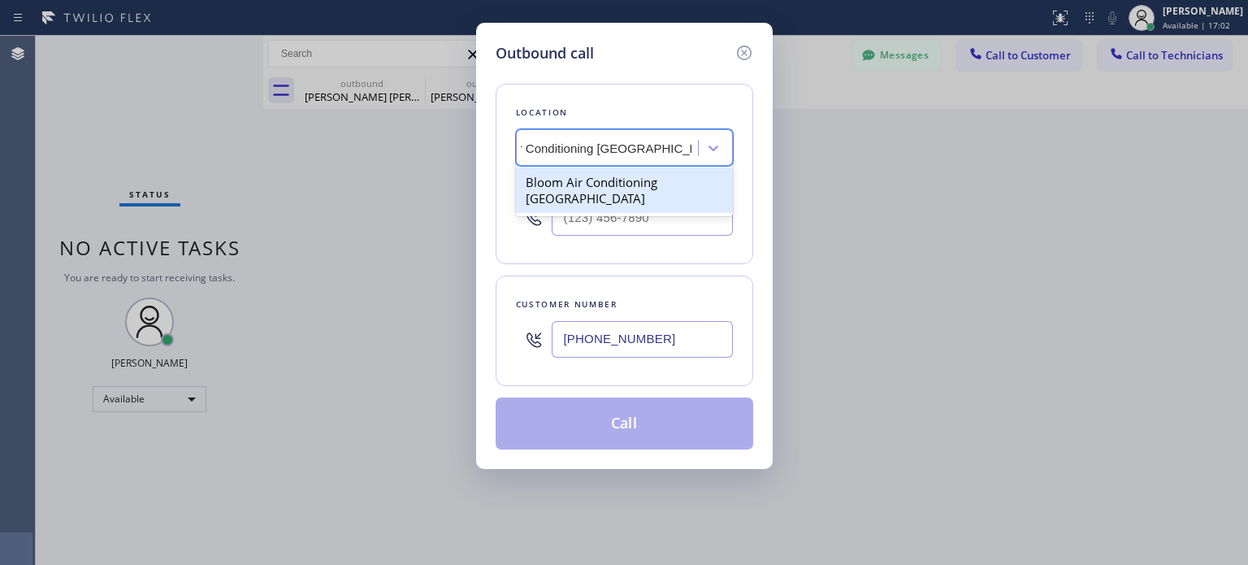
click at [584, 187] on div "Bloom Air Conditioning Sheepshead Bay" at bounding box center [624, 189] width 217 height 45
type input "(929) 605-4404"
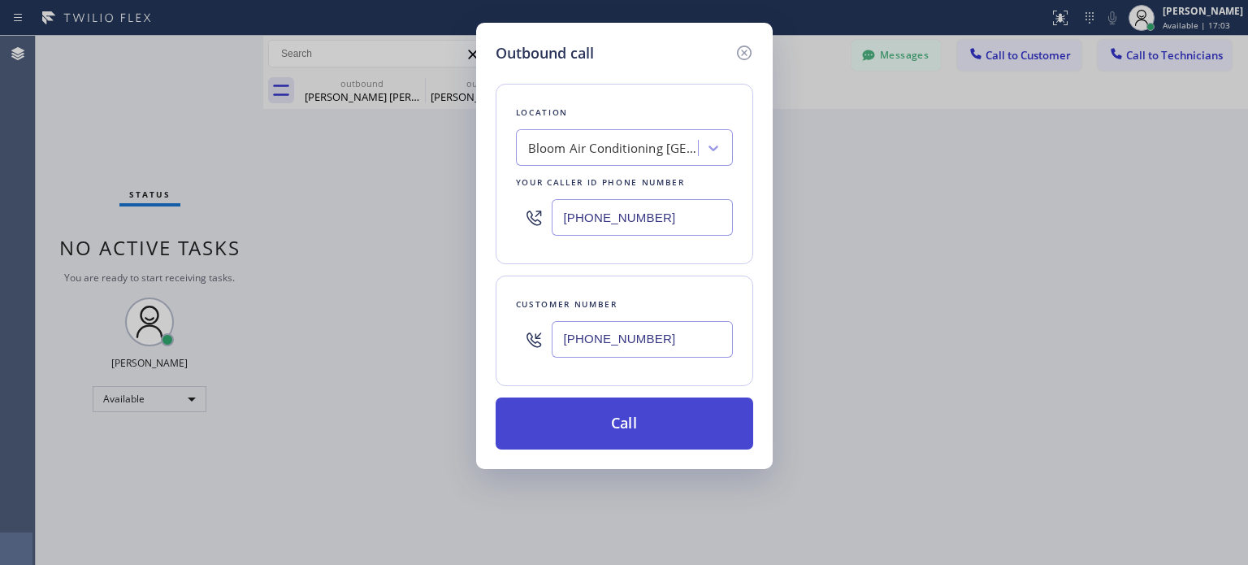
click at [643, 404] on button "Call" at bounding box center [625, 423] width 258 height 52
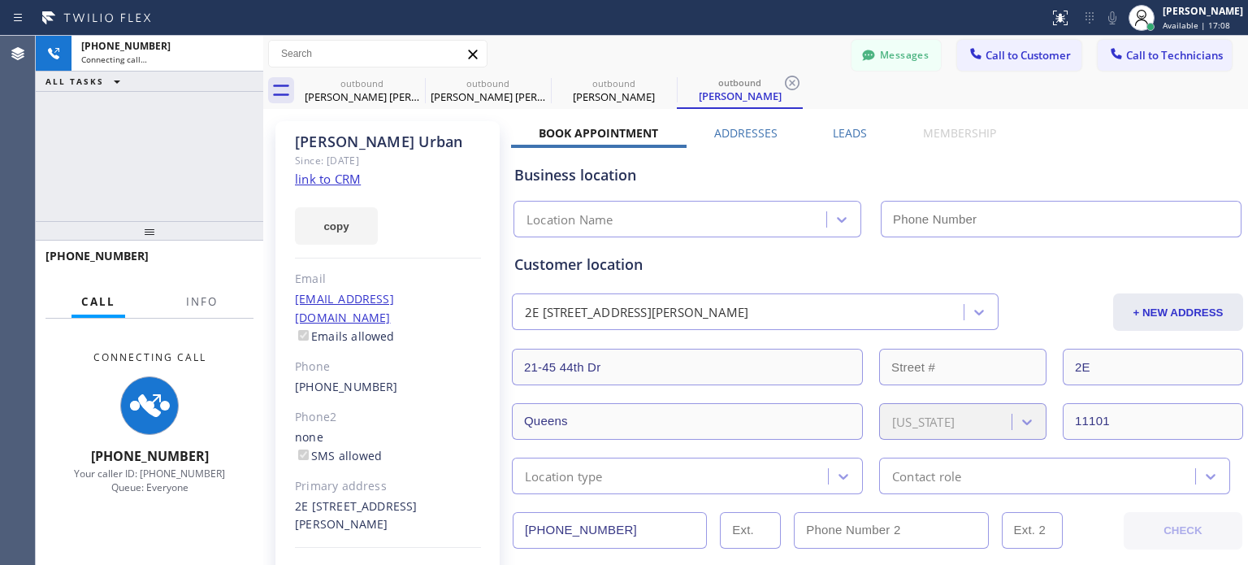
drag, startPoint x: 898, startPoint y: 56, endPoint x: 876, endPoint y: 71, distance: 26.4
click at [898, 56] on button "Messages" at bounding box center [895, 55] width 89 height 31
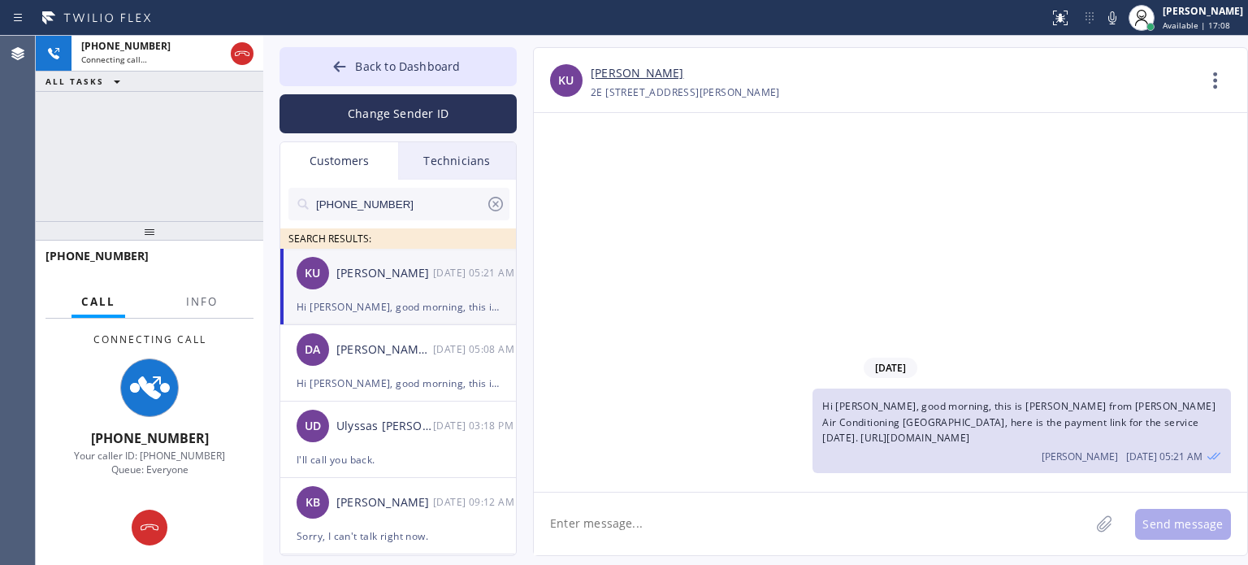
type input "(929) 605-4404"
click at [721, 506] on textarea at bounding box center [812, 523] width 556 height 63
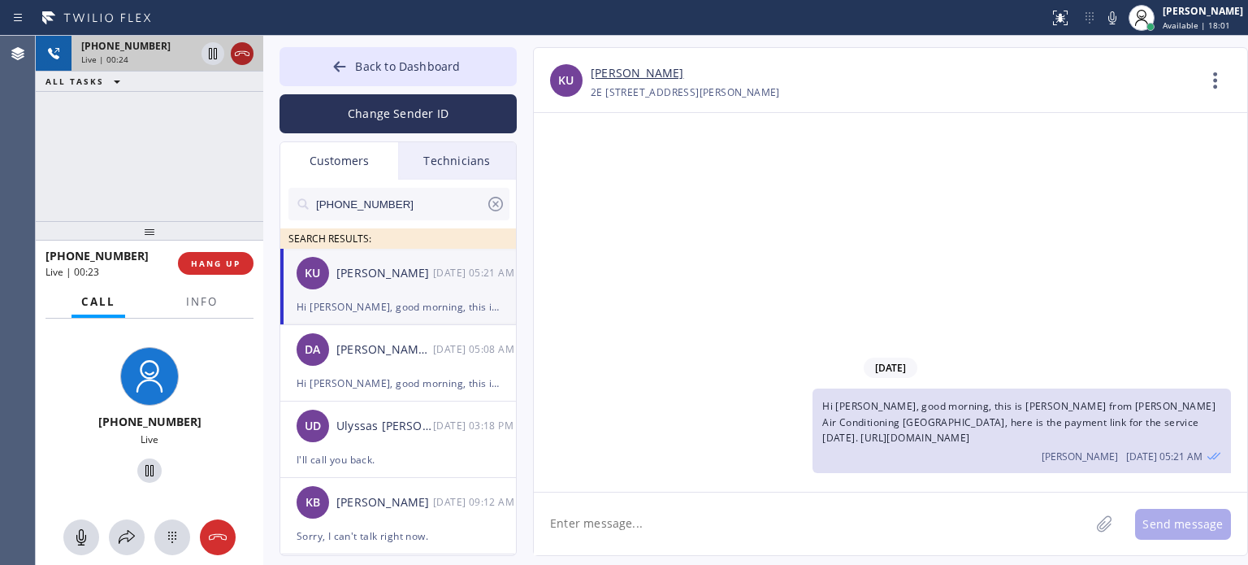
click at [242, 48] on icon at bounding box center [241, 53] width 19 height 19
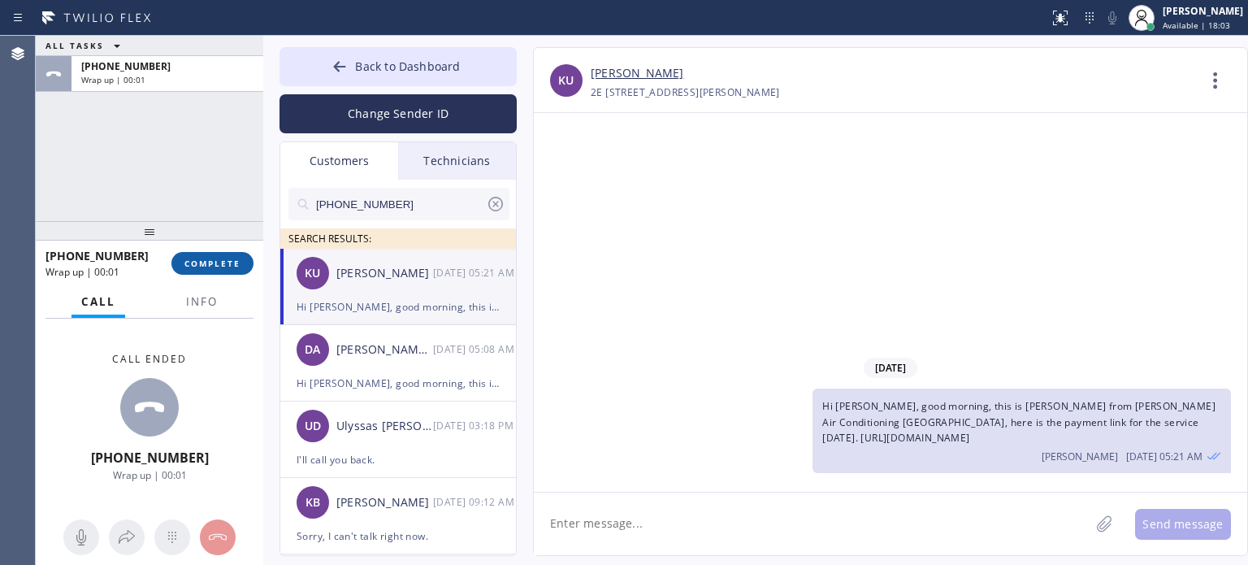
click at [211, 269] on button "COMPLETE" at bounding box center [212, 263] width 82 height 23
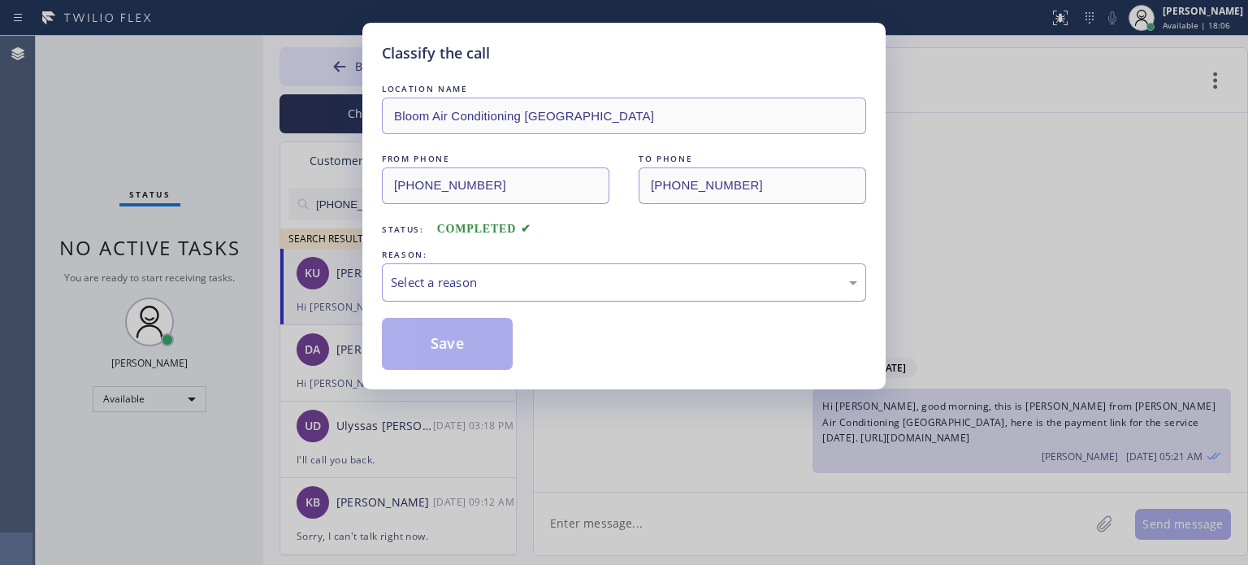
click at [412, 280] on div "Select a reason" at bounding box center [624, 282] width 466 height 19
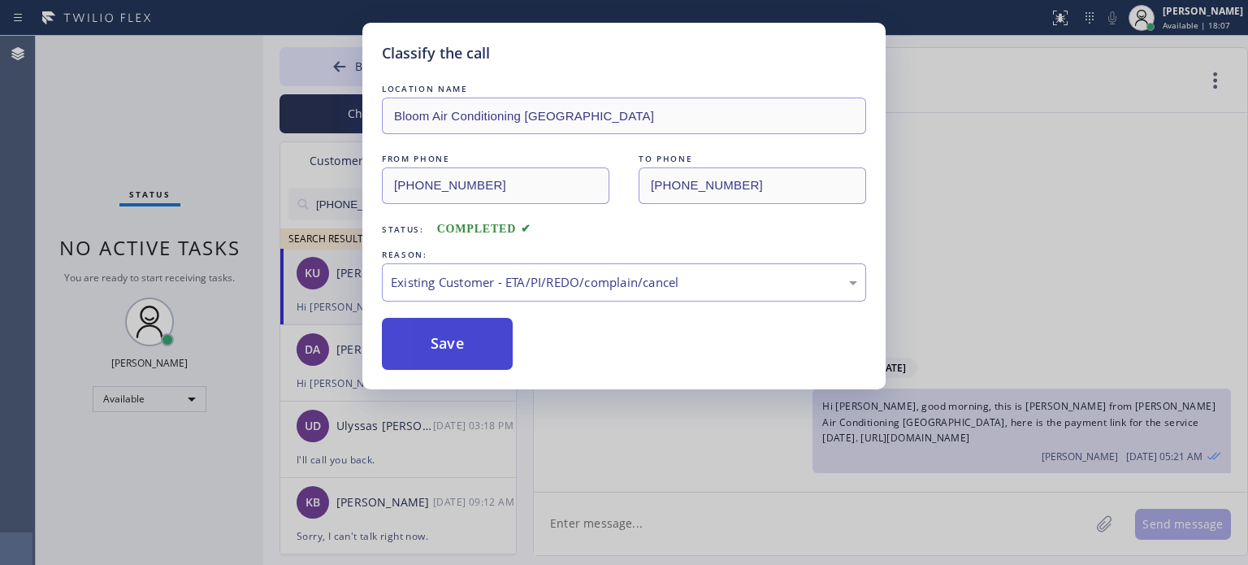
click at [434, 331] on button "Save" at bounding box center [447, 344] width 131 height 52
